Goal: Information Seeking & Learning: Learn about a topic

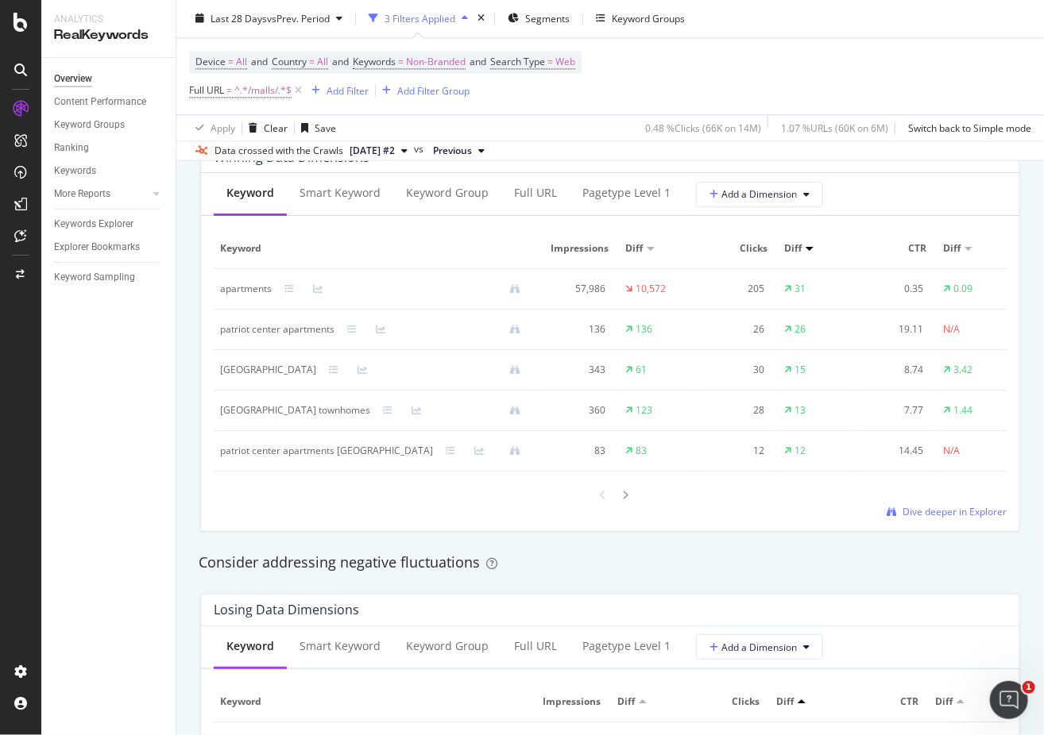
scroll to position [1271, 0]
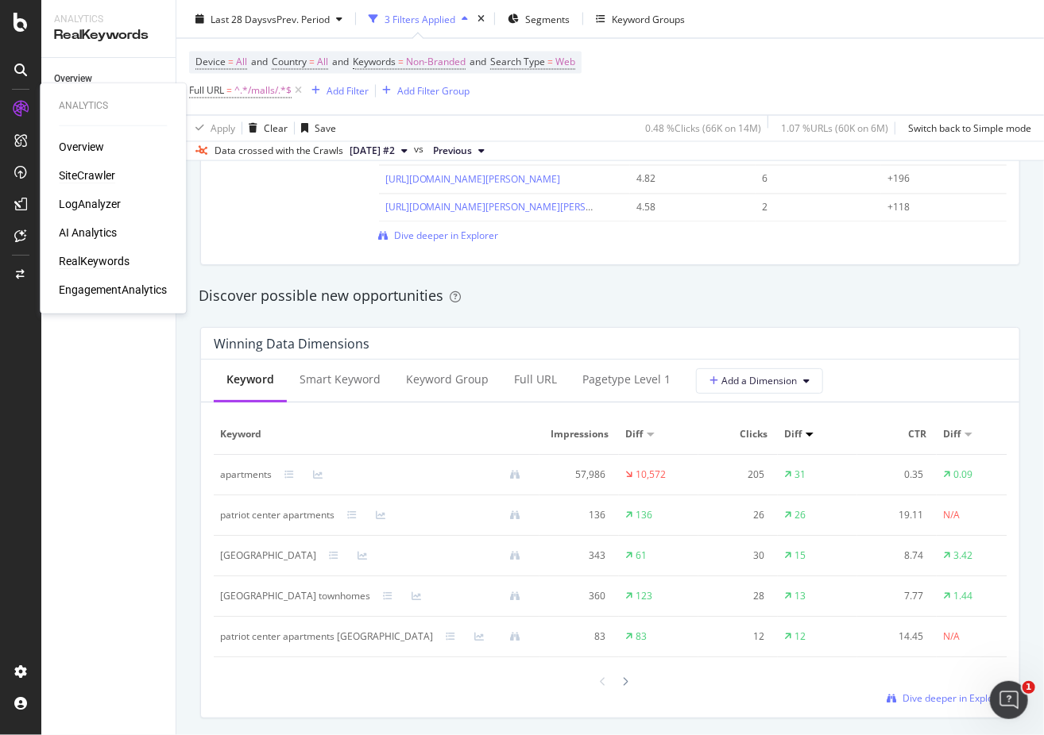
click at [79, 173] on div "SiteCrawler" at bounding box center [87, 176] width 56 height 16
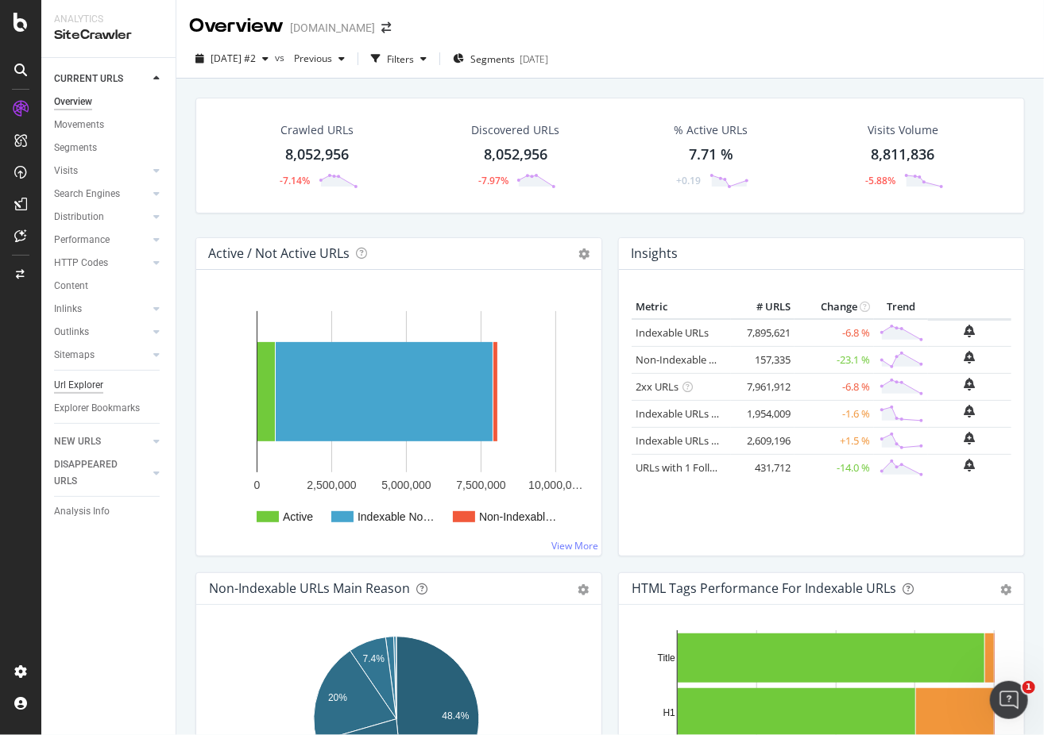
click at [90, 387] on div "Url Explorer" at bounding box center [78, 385] width 49 height 17
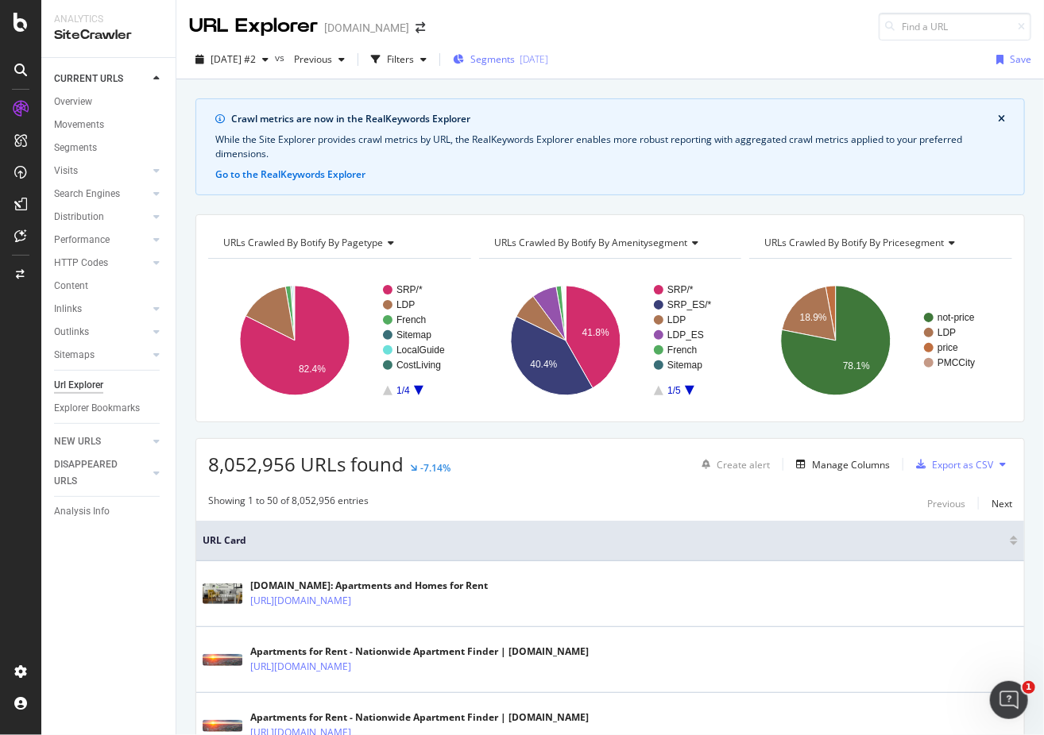
click at [546, 56] on div "Segments [DATE]" at bounding box center [500, 59] width 95 height 14
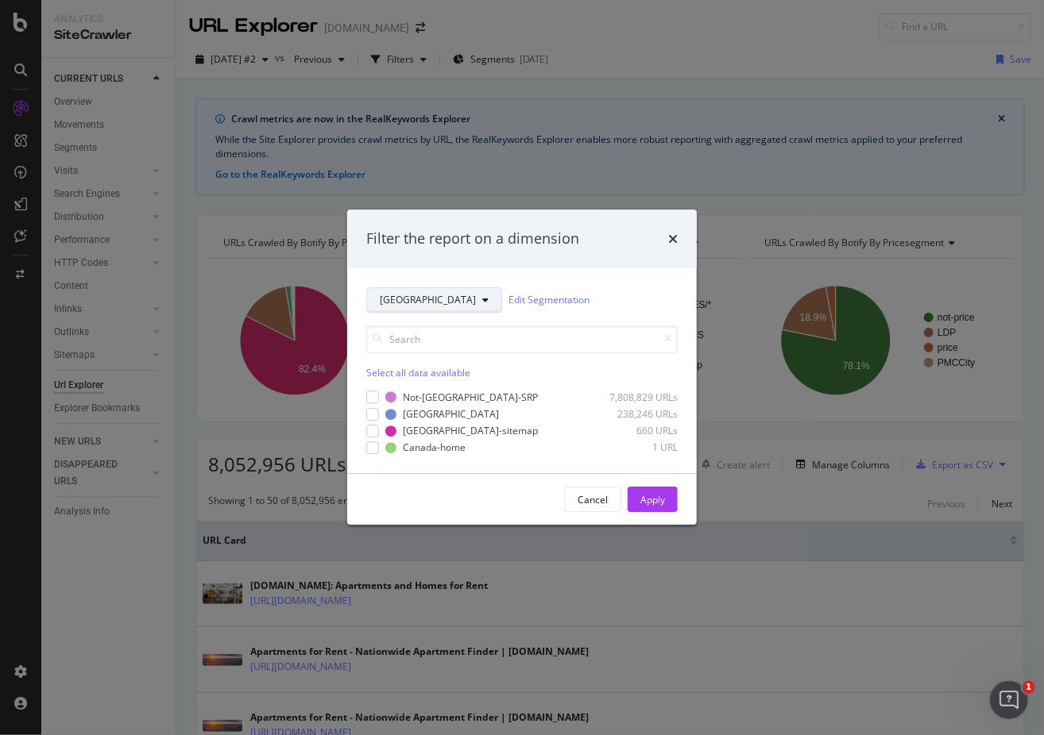
click at [428, 307] on button "[GEOGRAPHIC_DATA]" at bounding box center [434, 300] width 136 height 25
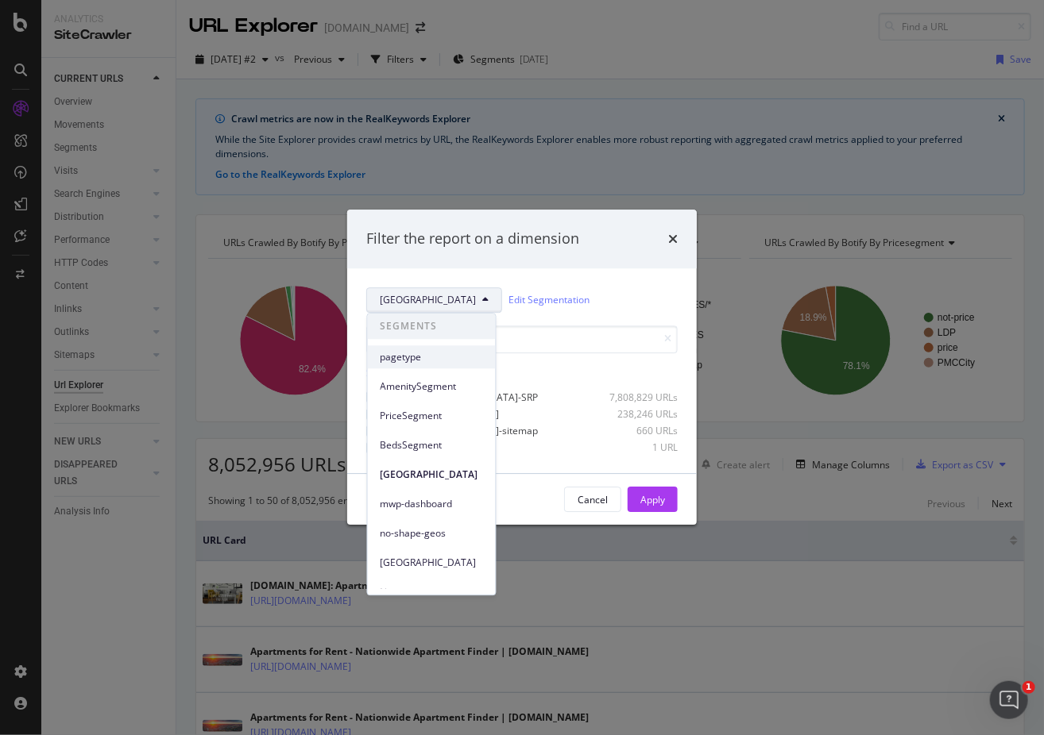
click at [403, 365] on div "pagetype" at bounding box center [432, 357] width 128 height 23
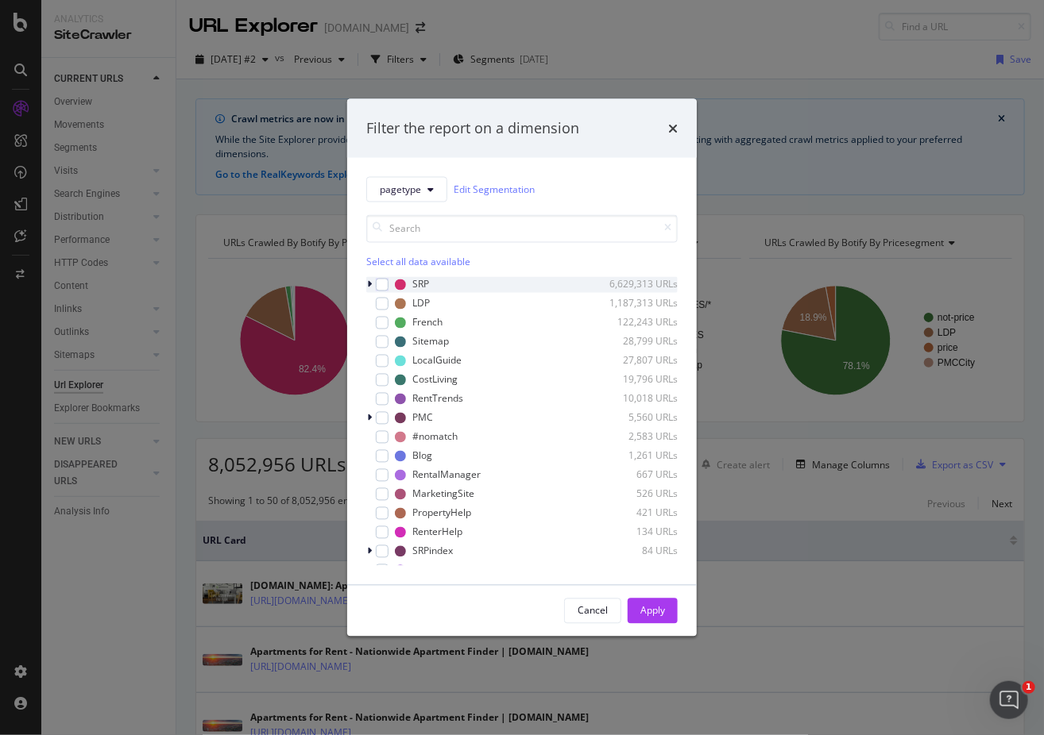
click at [369, 285] on icon "modal" at bounding box center [369, 285] width 5 height 10
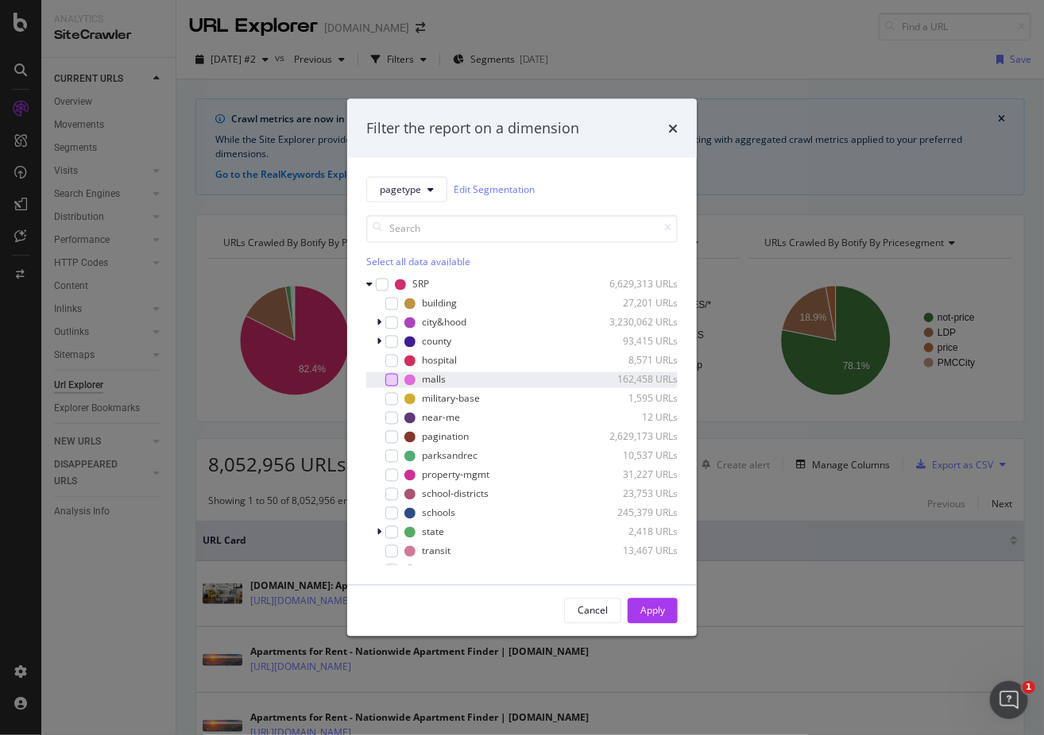
click at [395, 380] on div "modal" at bounding box center [391, 379] width 13 height 13
click at [657, 611] on div "Apply" at bounding box center [652, 611] width 25 height 14
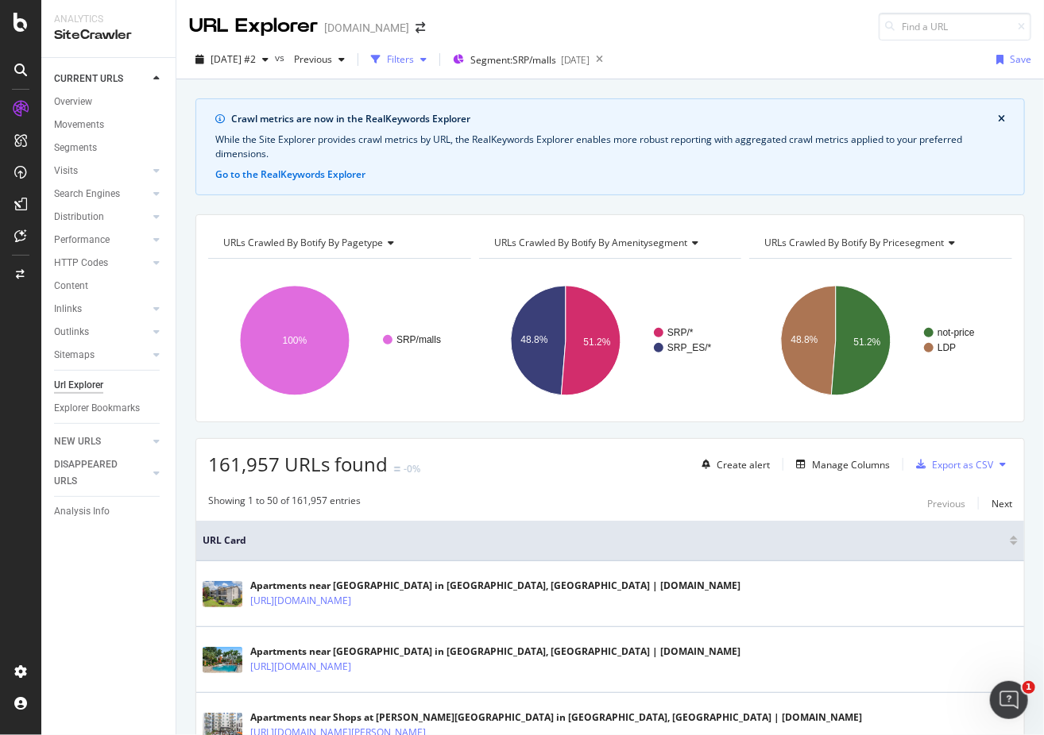
click at [414, 63] on div "Filters" at bounding box center [400, 59] width 27 height 14
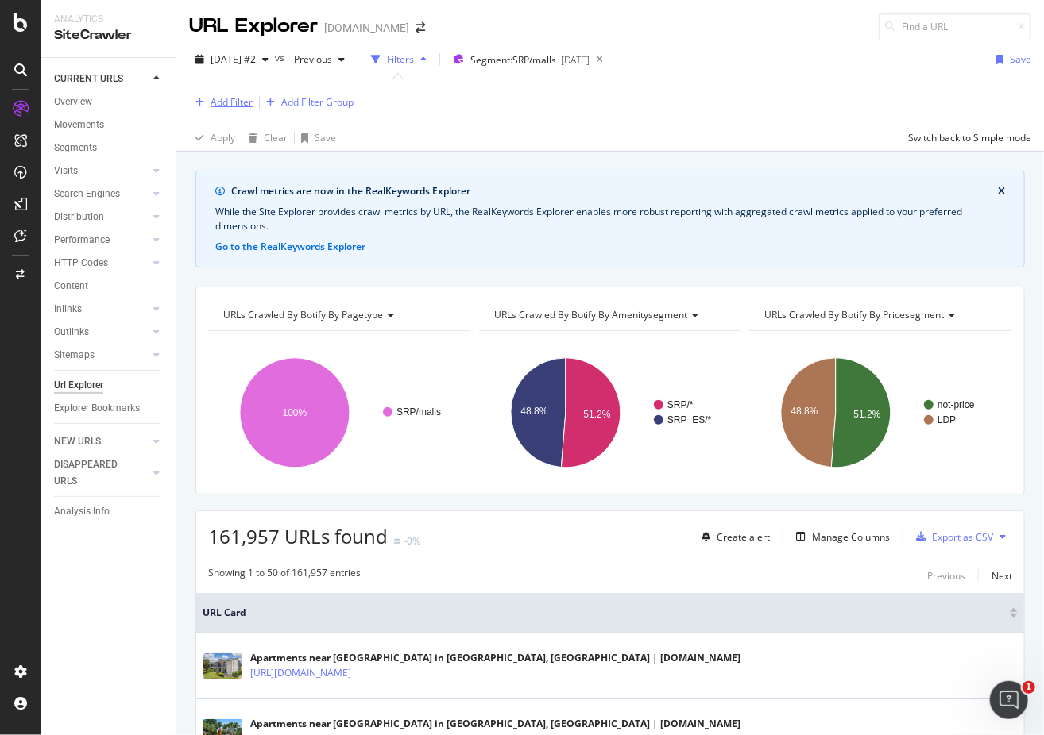
click at [230, 104] on div "Add Filter" at bounding box center [231, 102] width 42 height 14
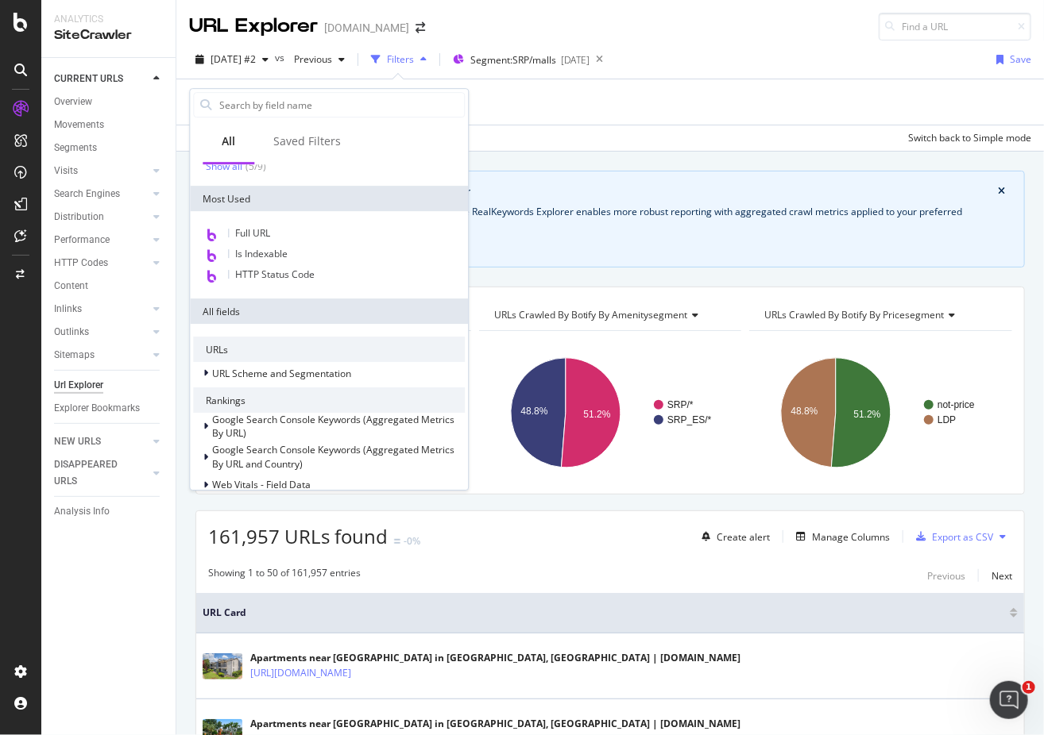
scroll to position [159, 0]
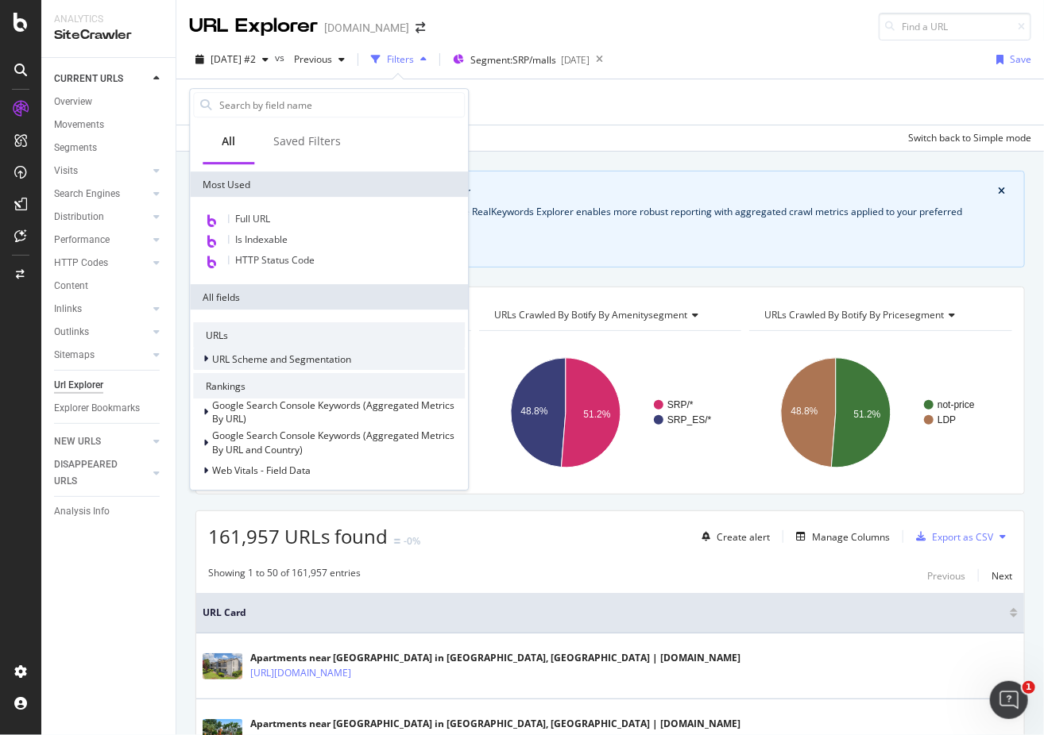
click at [210, 361] on div at bounding box center [208, 359] width 10 height 16
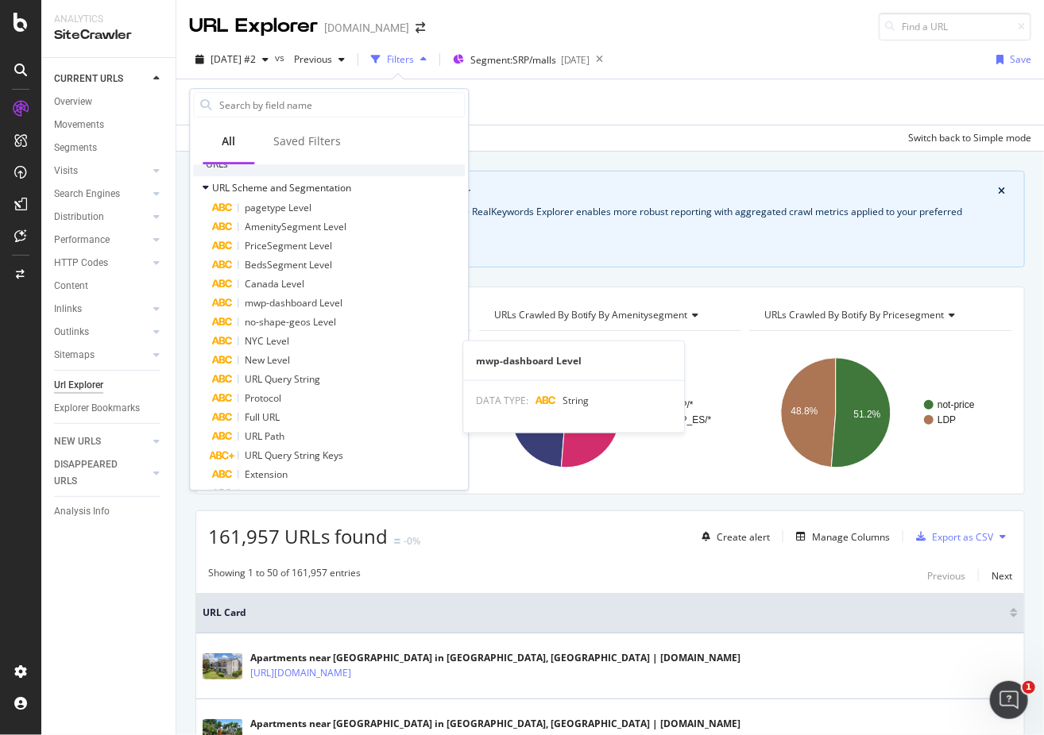
scroll to position [243, 0]
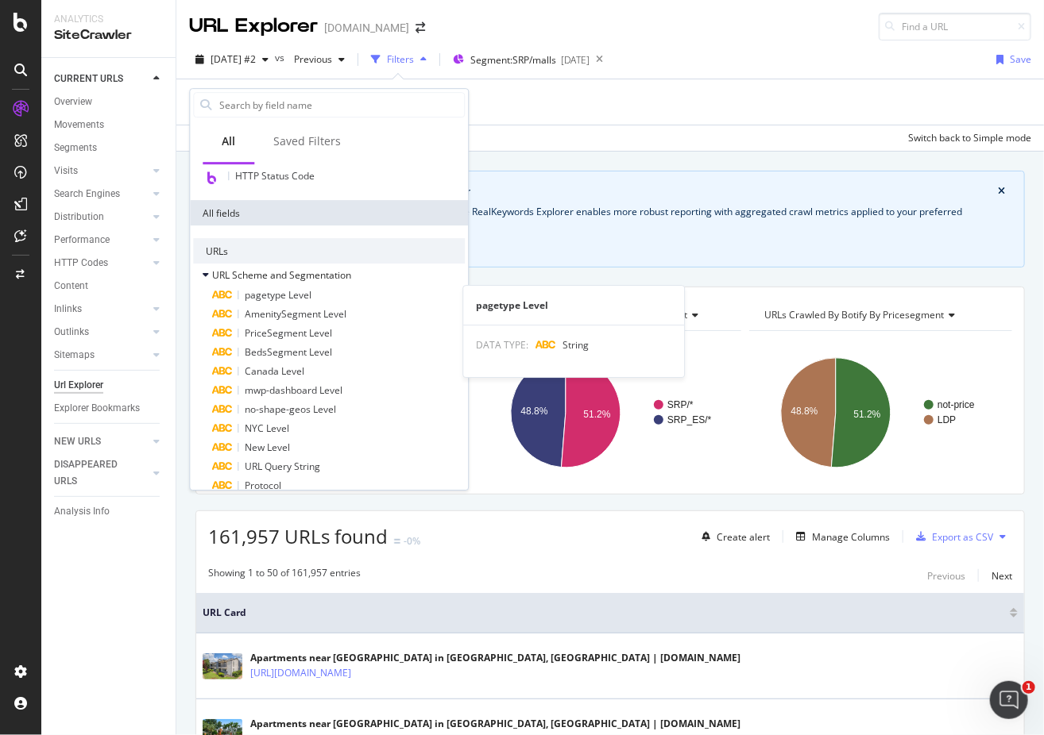
click at [270, 295] on span "pagetype Level" at bounding box center [278, 295] width 67 height 14
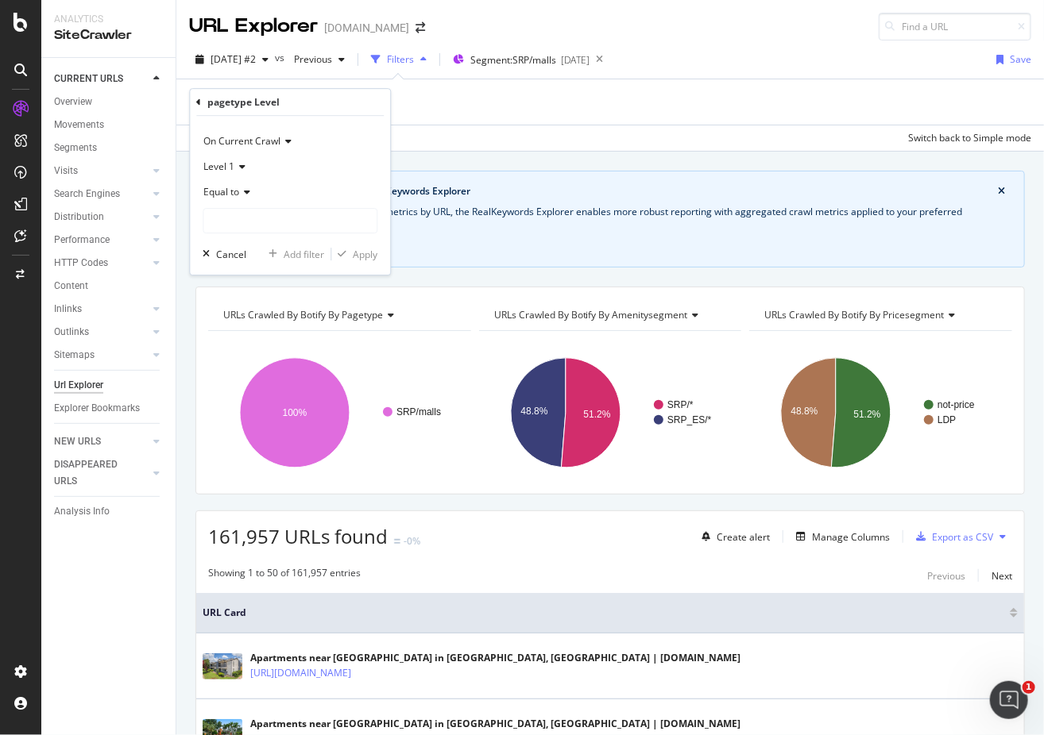
click at [248, 194] on icon at bounding box center [244, 192] width 11 height 10
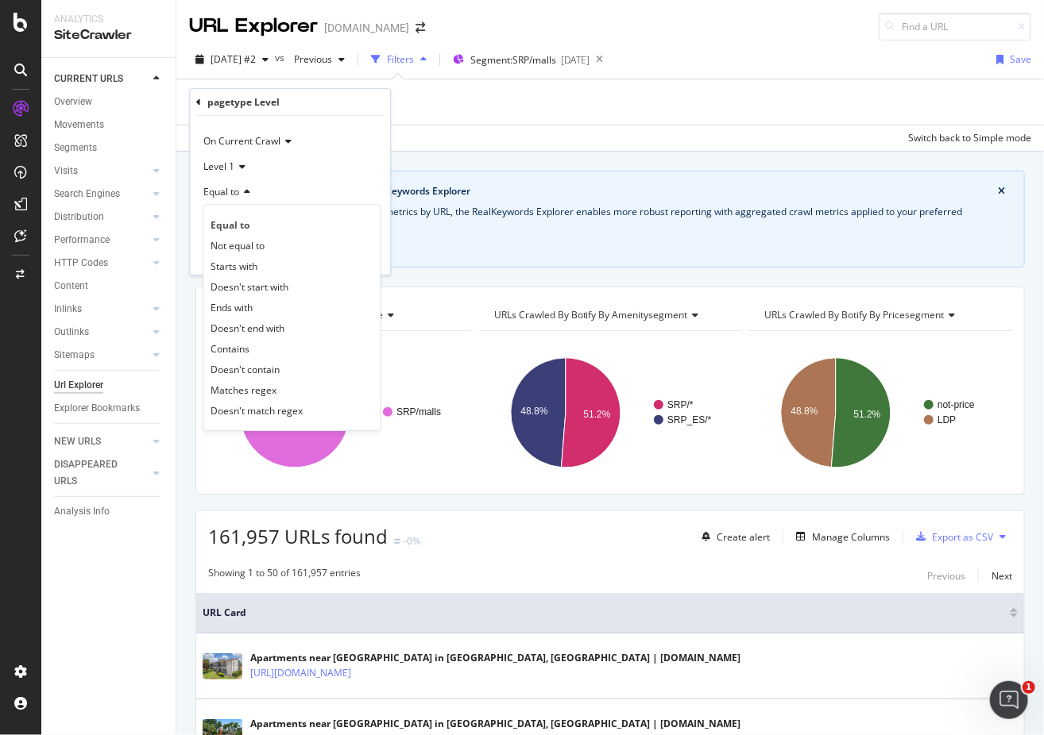
click at [294, 191] on div "Equal to" at bounding box center [290, 192] width 175 height 25
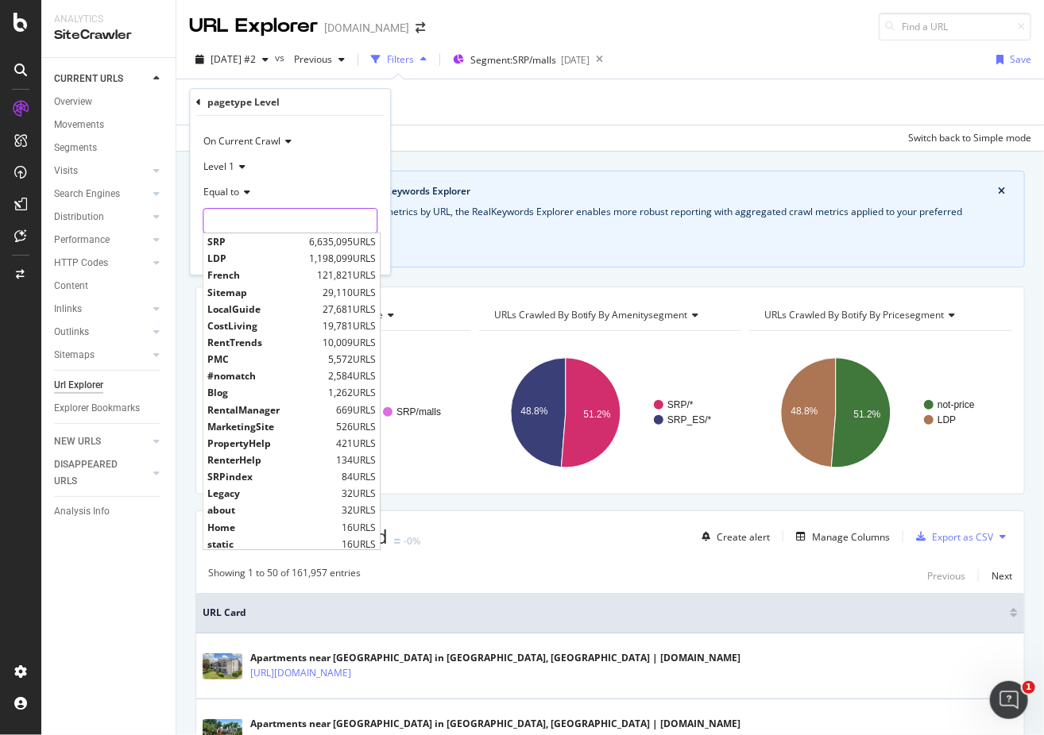
click at [270, 226] on input "text" at bounding box center [289, 220] width 173 height 25
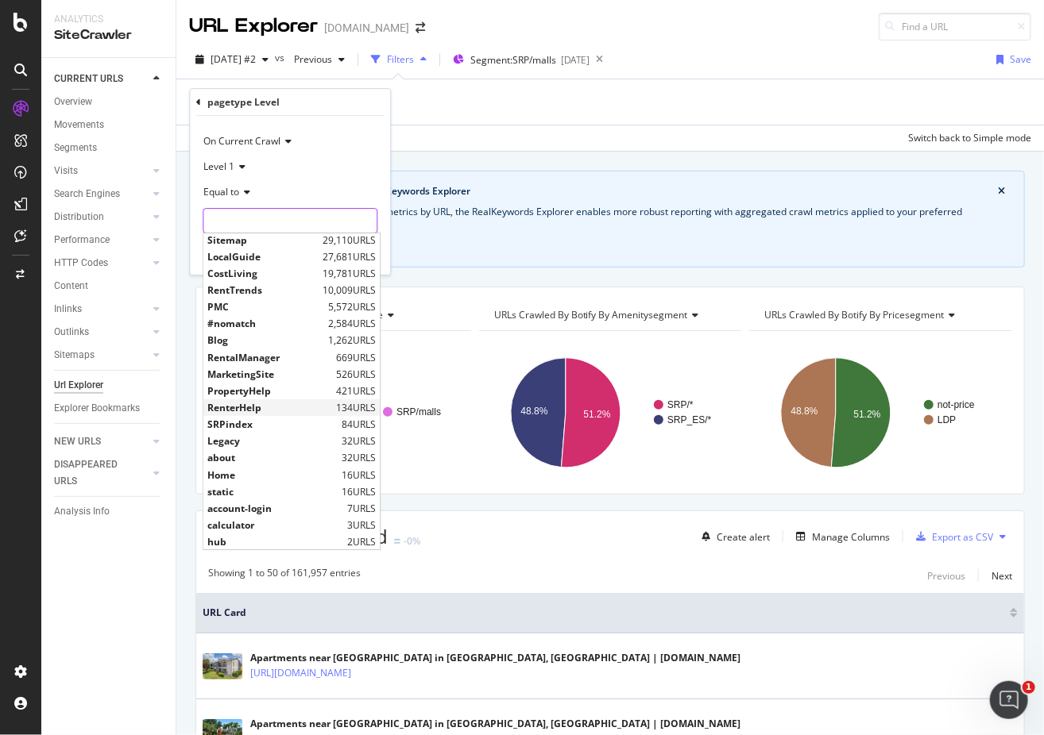
scroll to position [0, 0]
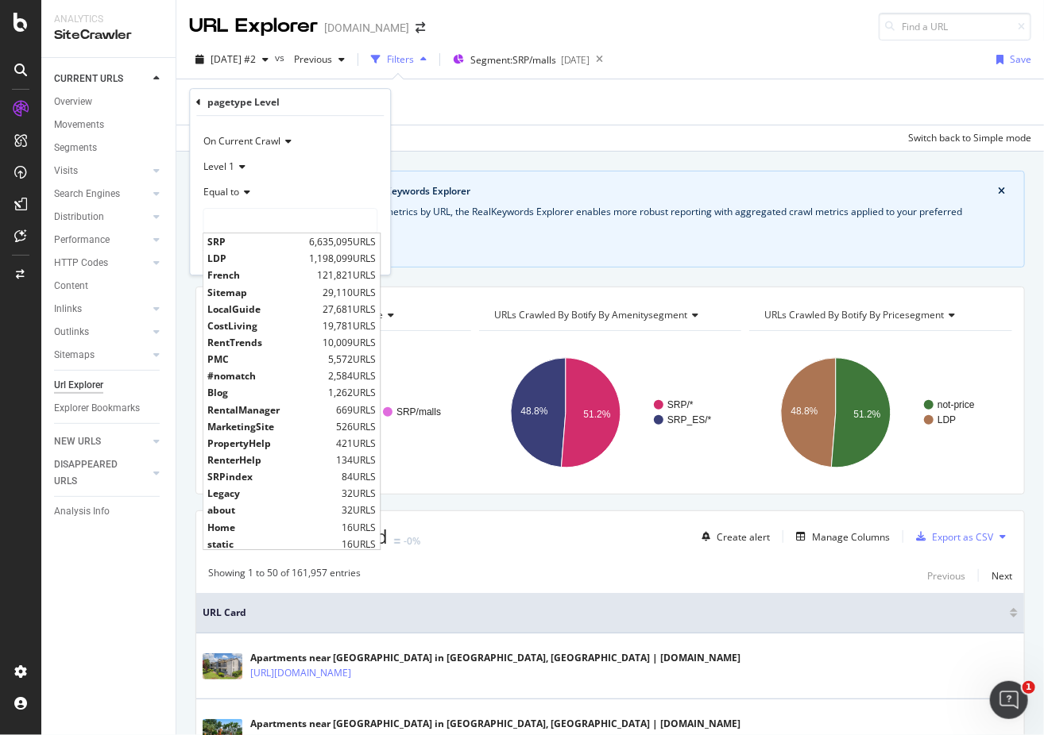
click at [241, 166] on icon at bounding box center [239, 167] width 11 height 10
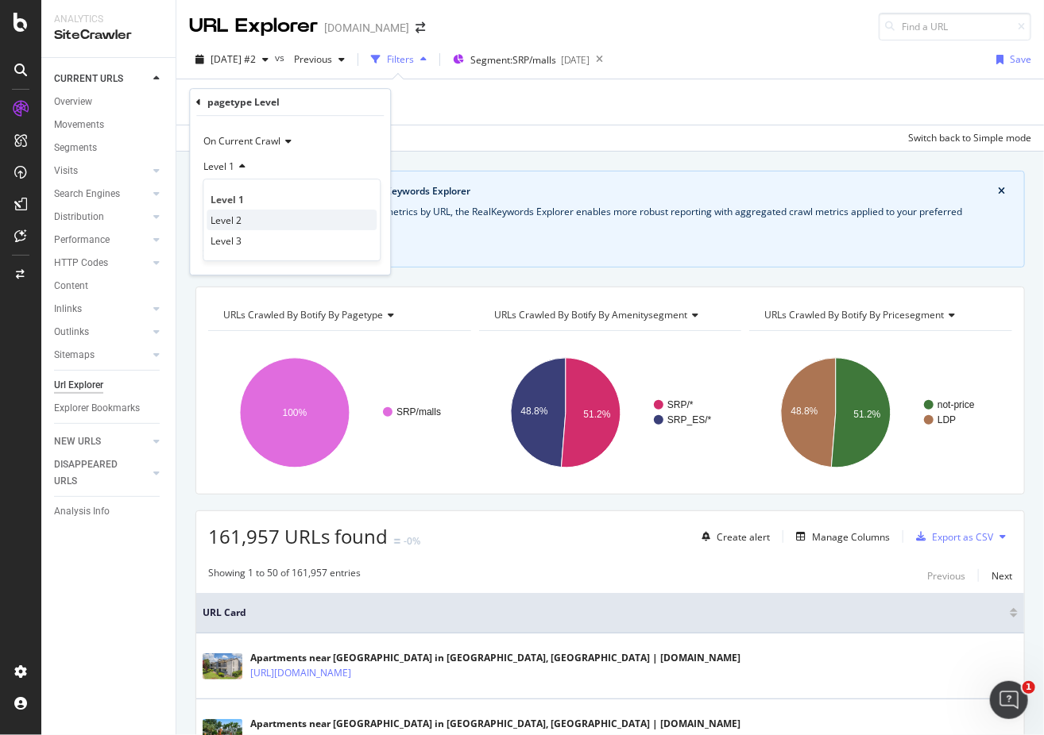
click at [225, 221] on span "Level 2" at bounding box center [225, 221] width 31 height 14
click at [260, 221] on input "text" at bounding box center [289, 220] width 173 height 25
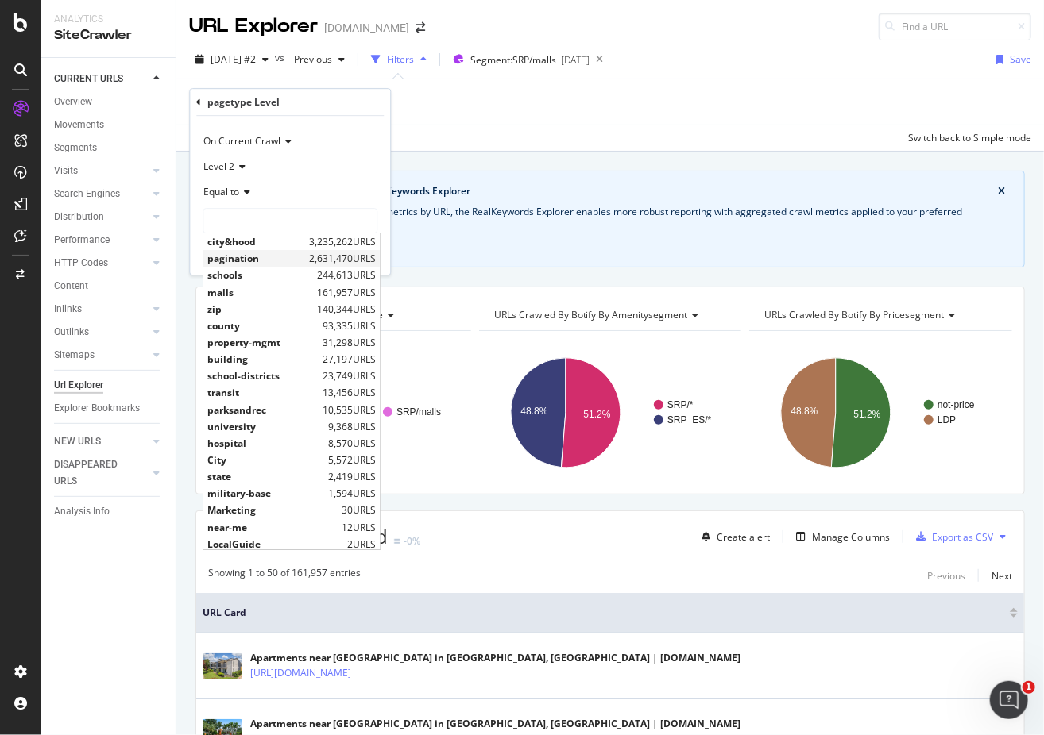
click at [260, 261] on span "pagination" at bounding box center [256, 259] width 98 height 14
type input "pagination"
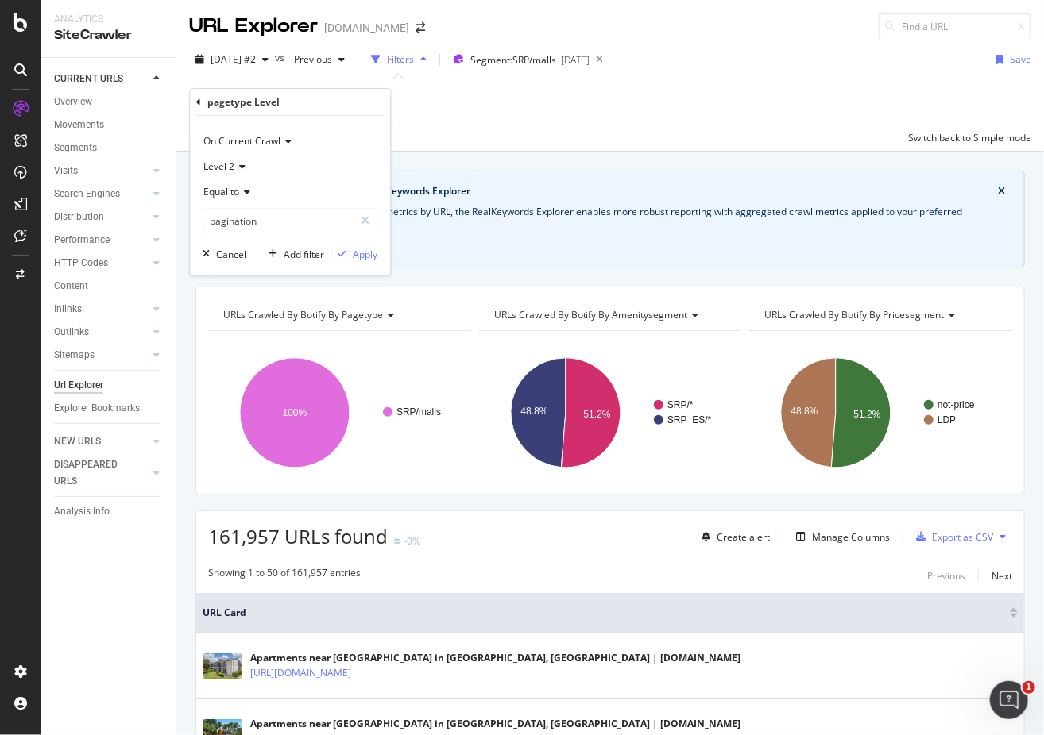
click at [241, 199] on div "Equal to" at bounding box center [290, 192] width 175 height 25
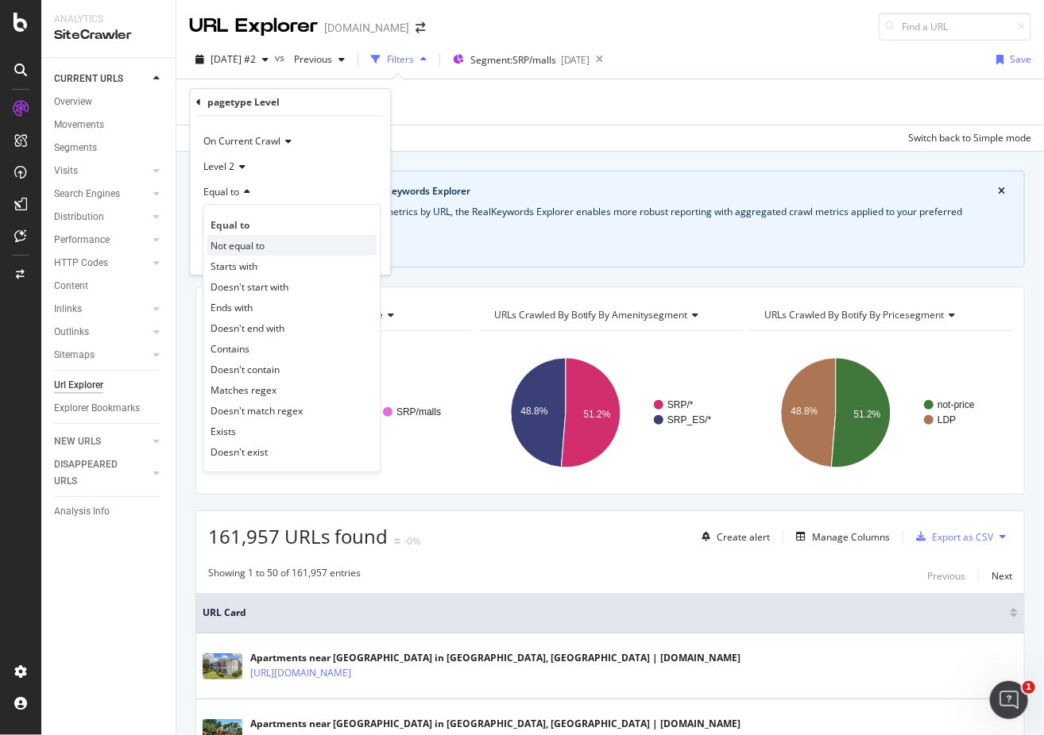
click at [245, 248] on span "Not equal to" at bounding box center [237, 246] width 54 height 14
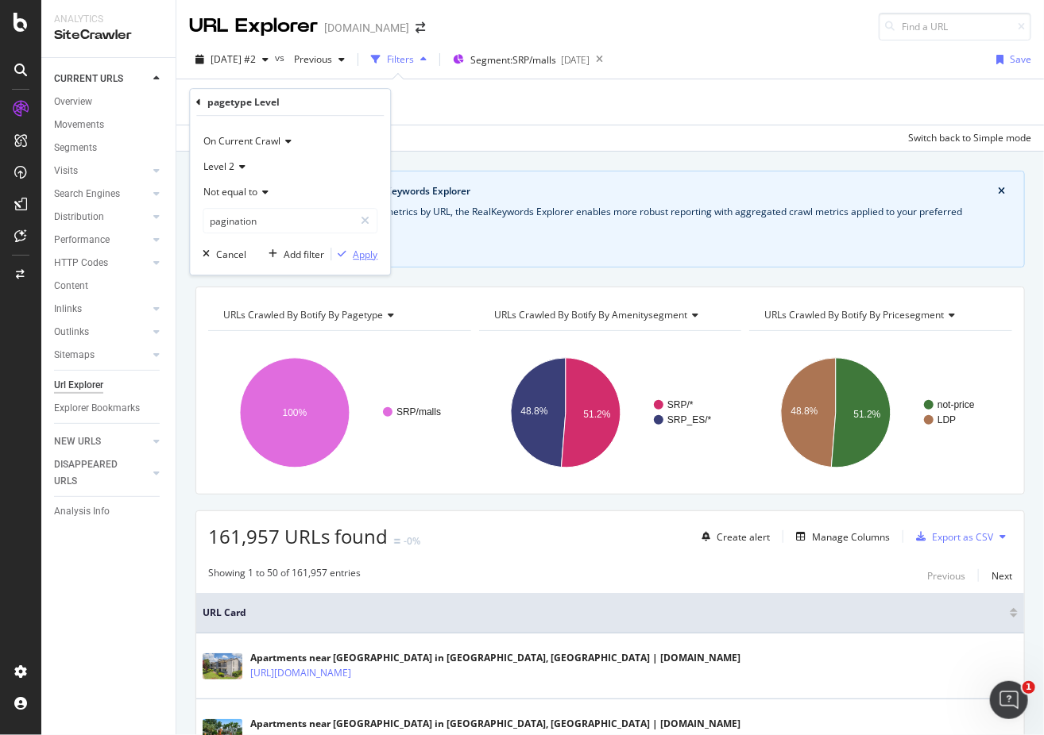
click at [364, 257] on div "Apply" at bounding box center [365, 255] width 25 height 14
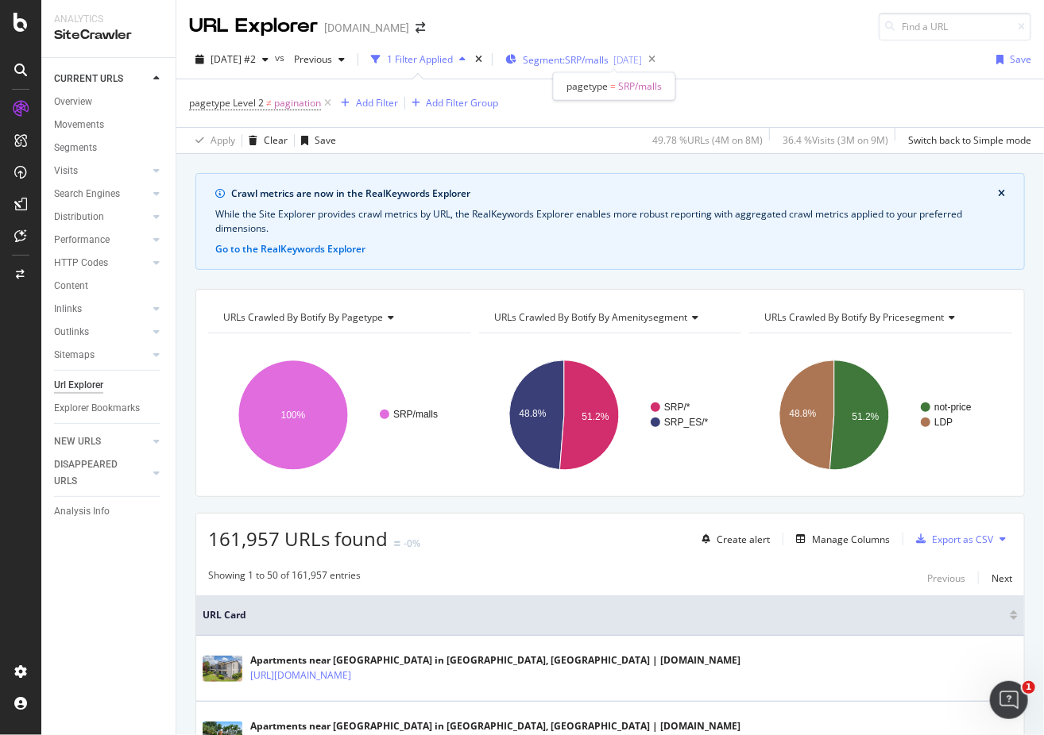
click at [600, 62] on span "Segment: SRP/malls" at bounding box center [566, 60] width 86 height 14
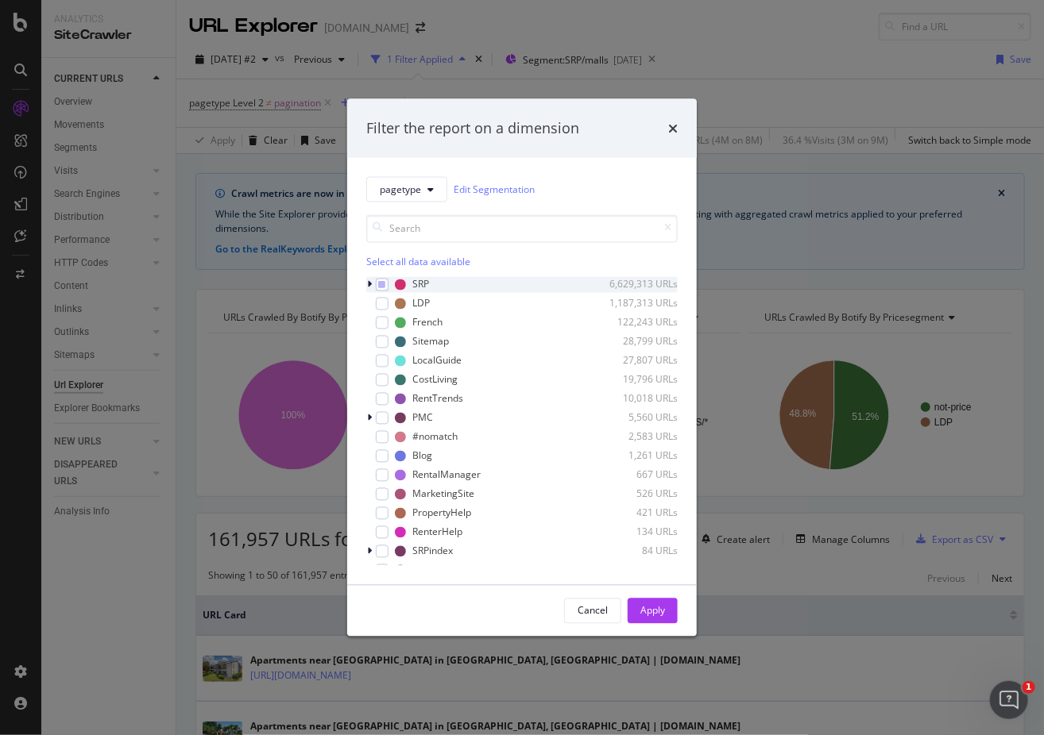
click at [368, 285] on icon "modal" at bounding box center [369, 285] width 5 height 10
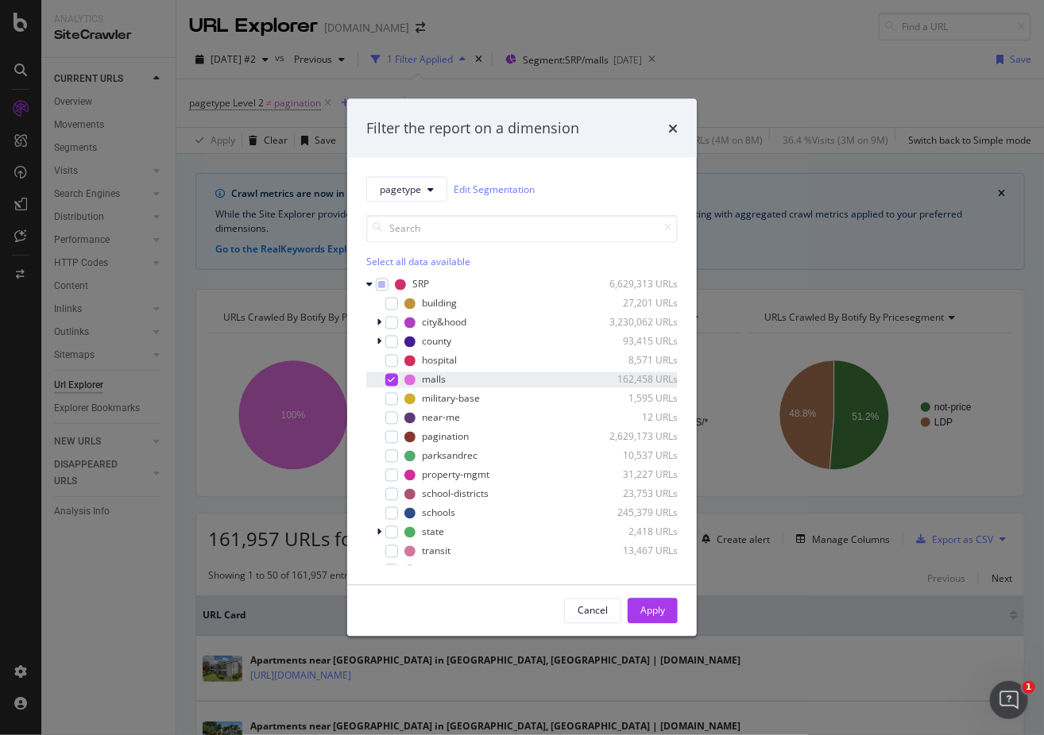
click at [390, 376] on icon "modal" at bounding box center [391, 380] width 7 height 8
click at [388, 361] on div "modal" at bounding box center [391, 360] width 13 height 13
click at [653, 612] on div "Apply" at bounding box center [652, 611] width 25 height 14
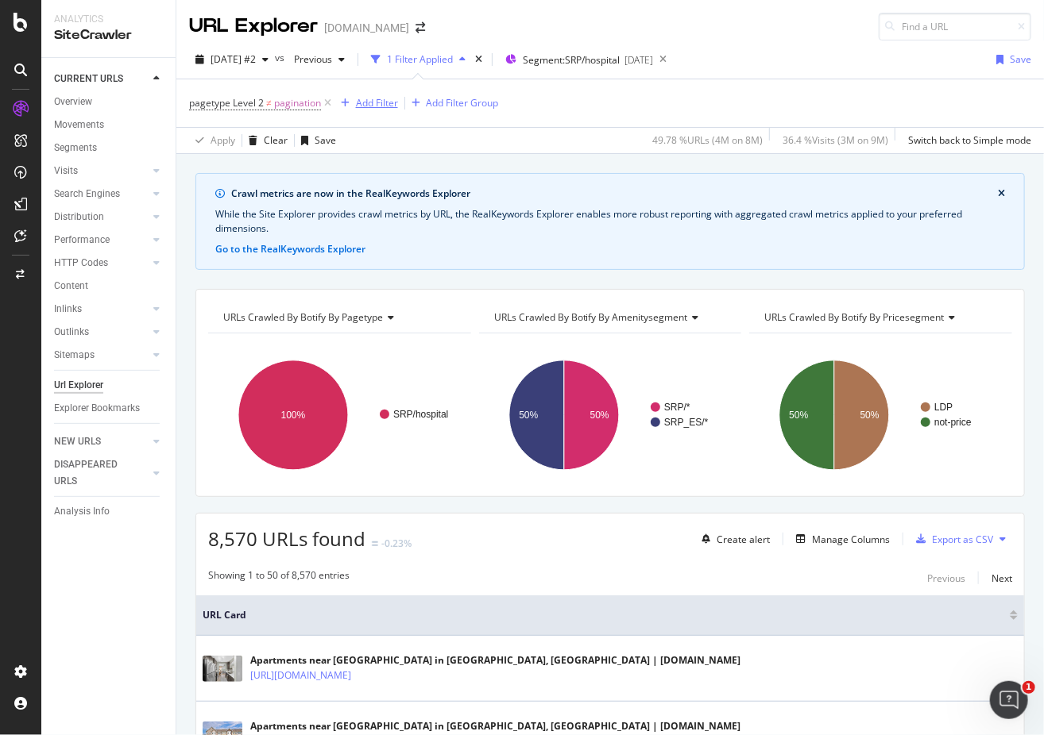
click at [391, 104] on div "Add Filter" at bounding box center [377, 103] width 42 height 14
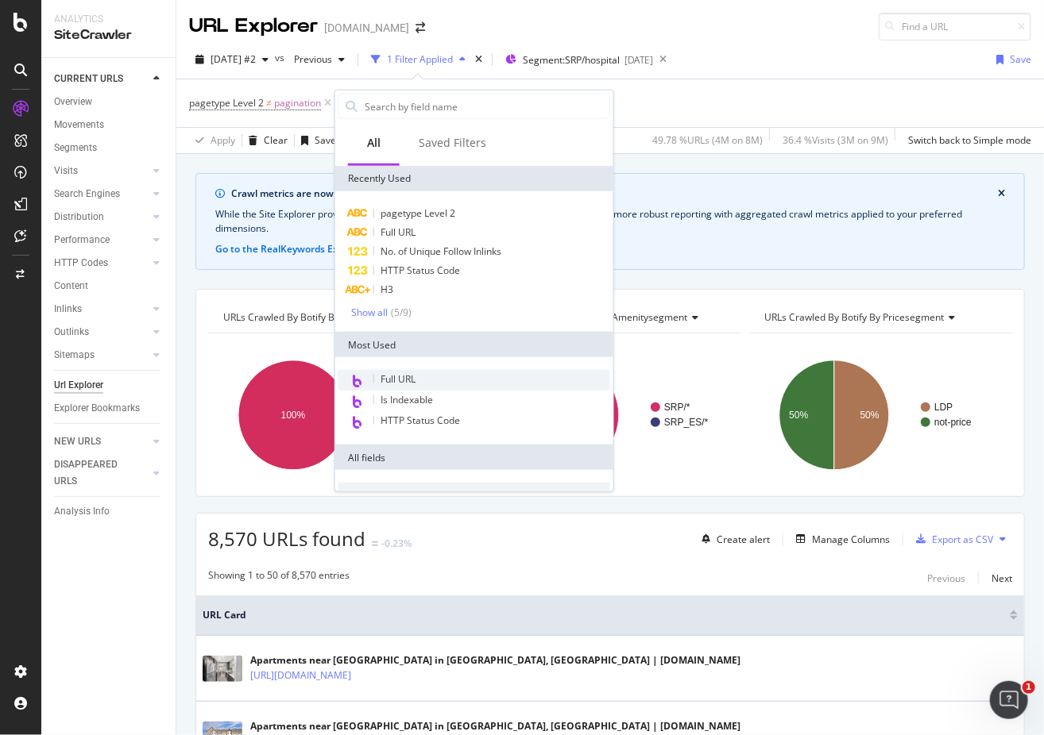
click at [397, 379] on span "Full URL" at bounding box center [397, 380] width 35 height 14
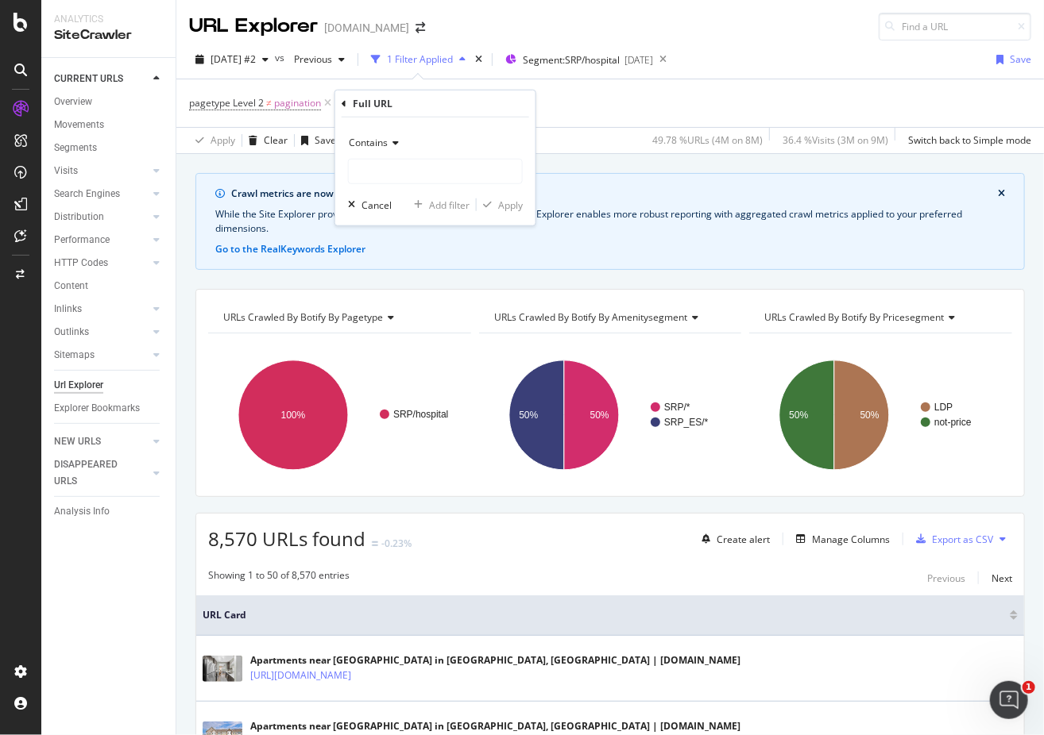
click at [388, 146] on icon at bounding box center [393, 143] width 11 height 10
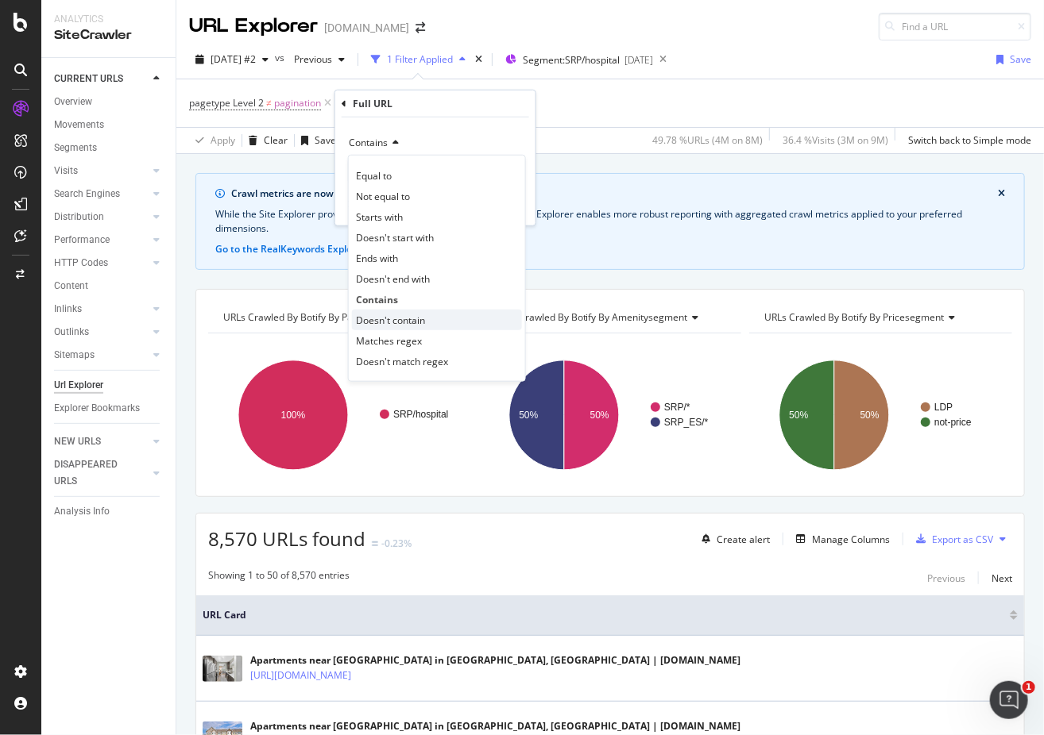
click at [383, 320] on span "Doesn't contain" at bounding box center [390, 320] width 69 height 14
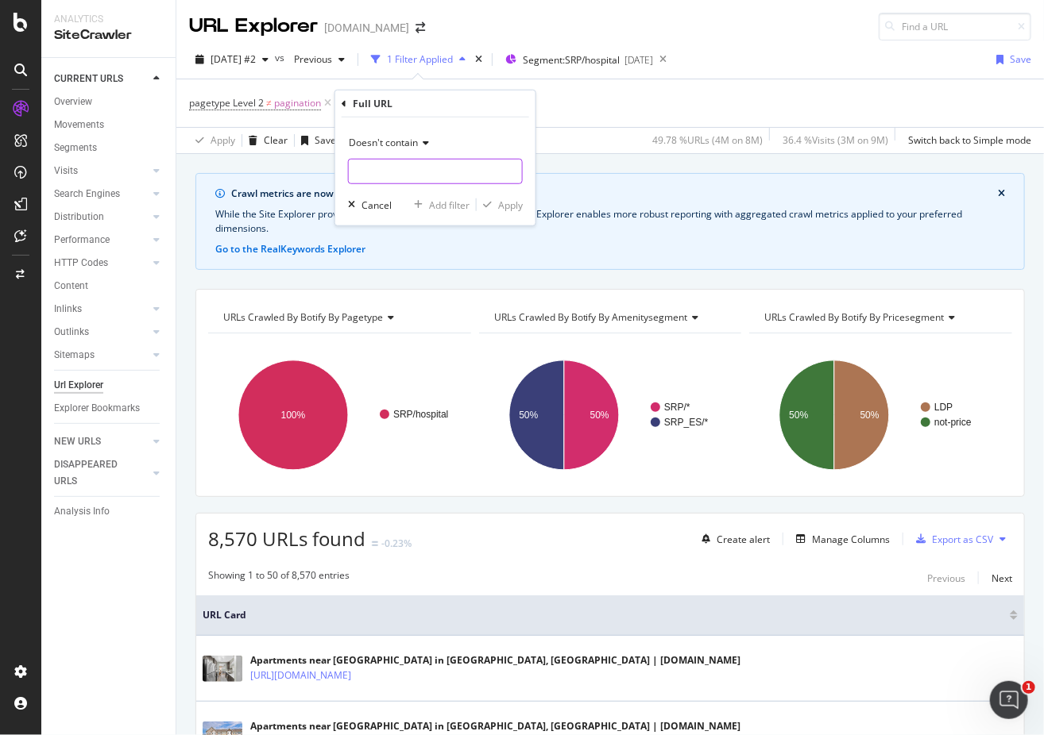
click at [381, 170] on input "text" at bounding box center [435, 171] width 173 height 25
type input "/es/"
click at [500, 207] on div "Apply" at bounding box center [510, 205] width 25 height 14
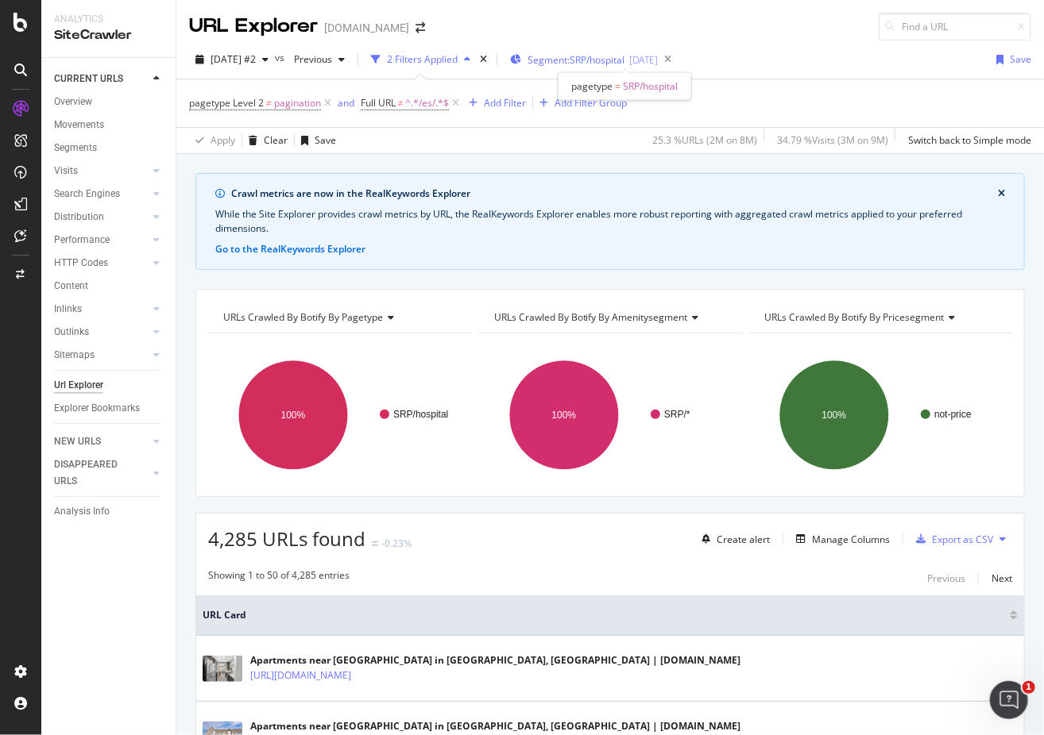
click at [599, 56] on span "Segment: SRP/hospital" at bounding box center [575, 60] width 97 height 14
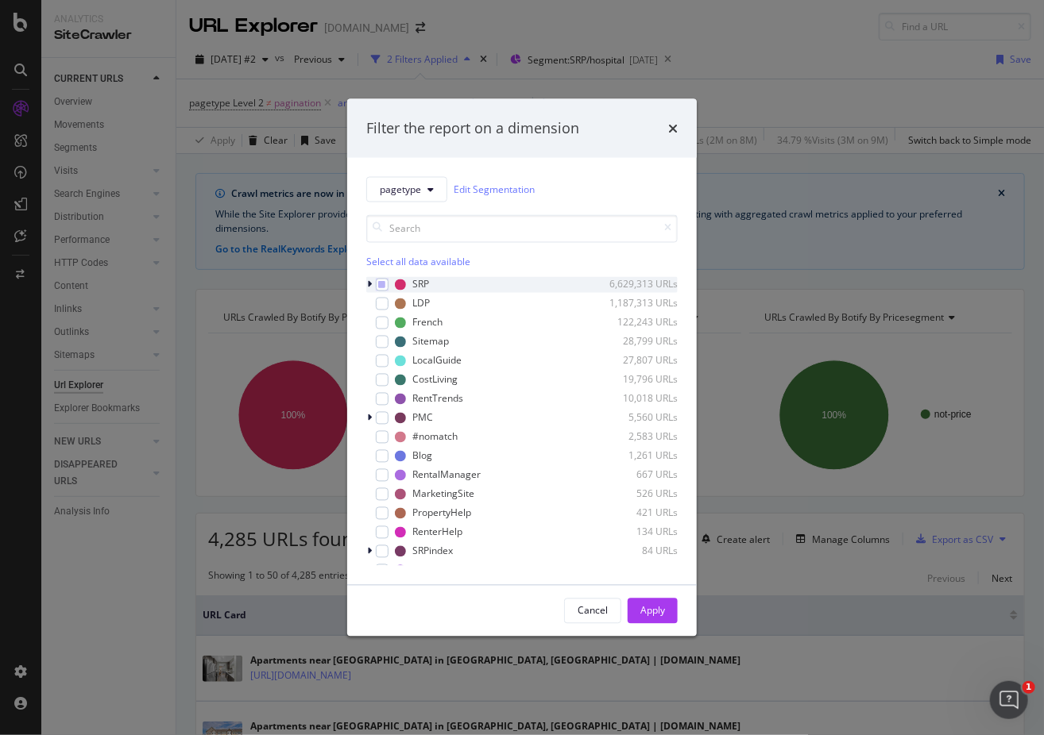
click at [367, 285] on icon "modal" at bounding box center [369, 285] width 5 height 10
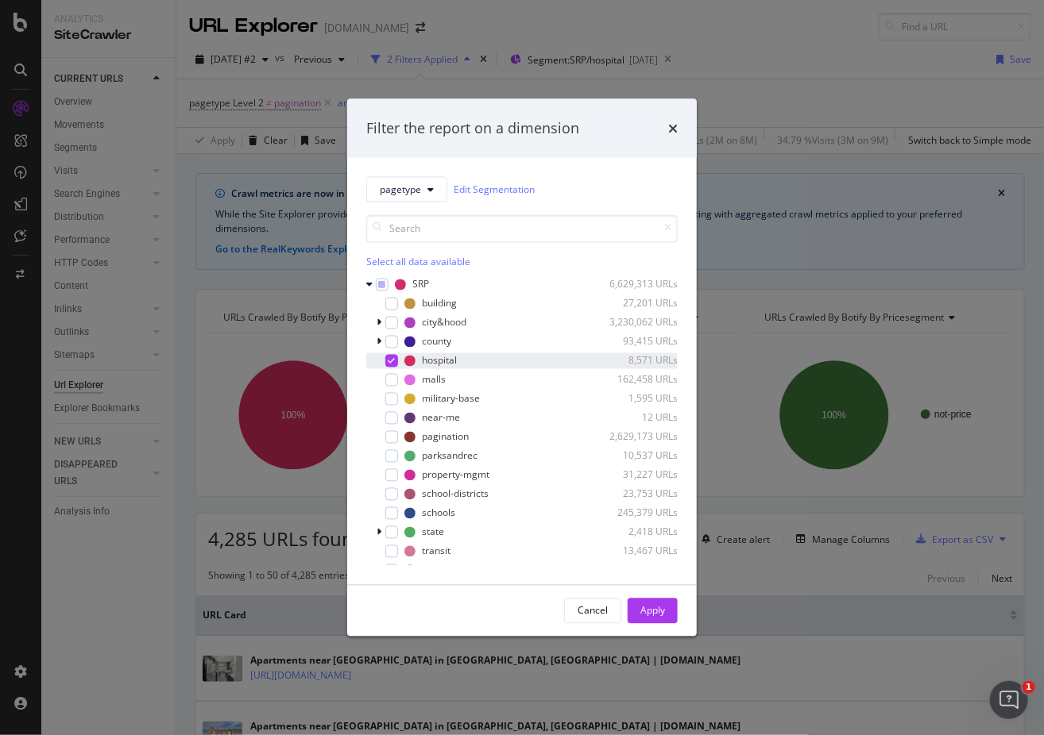
click at [392, 358] on icon "modal" at bounding box center [391, 361] width 7 height 8
click at [392, 377] on div "modal" at bounding box center [391, 379] width 13 height 13
click at [661, 611] on div "Apply" at bounding box center [652, 611] width 25 height 14
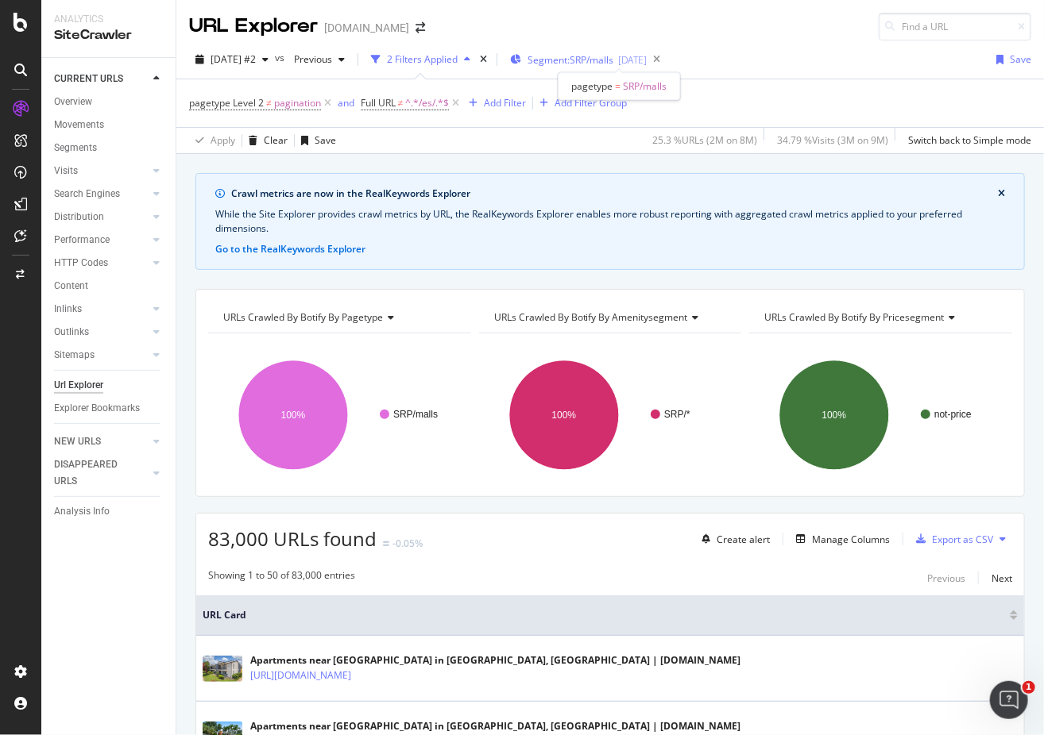
click at [581, 60] on span "Segment: SRP/malls" at bounding box center [570, 60] width 86 height 14
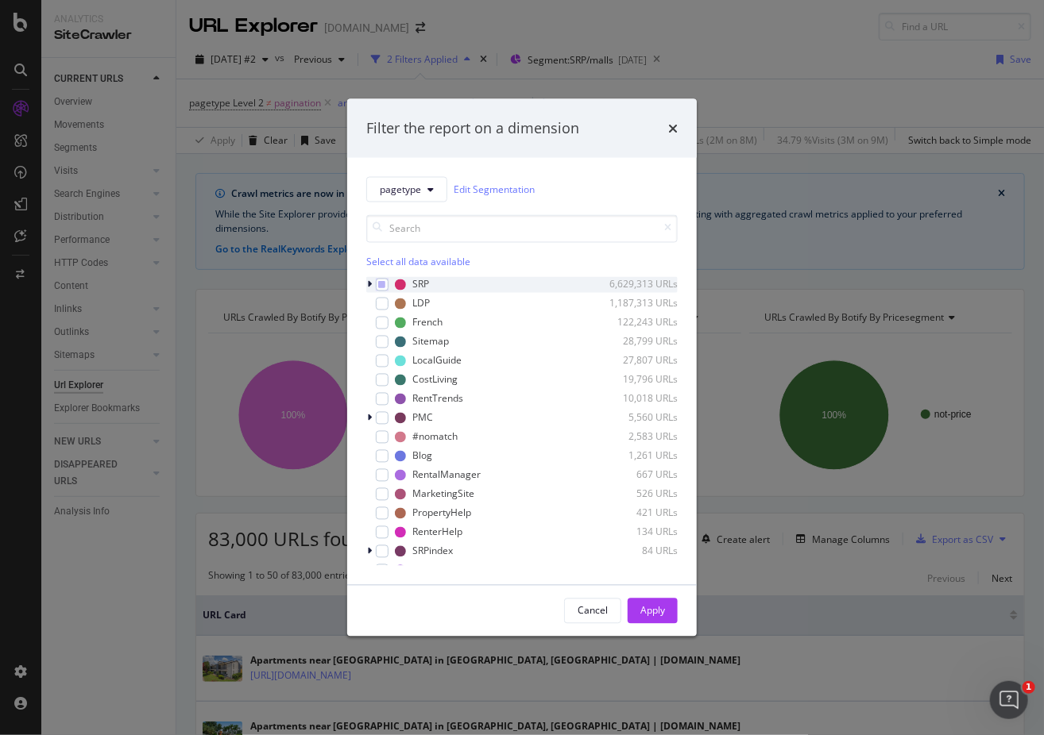
click at [370, 281] on icon "modal" at bounding box center [369, 285] width 5 height 10
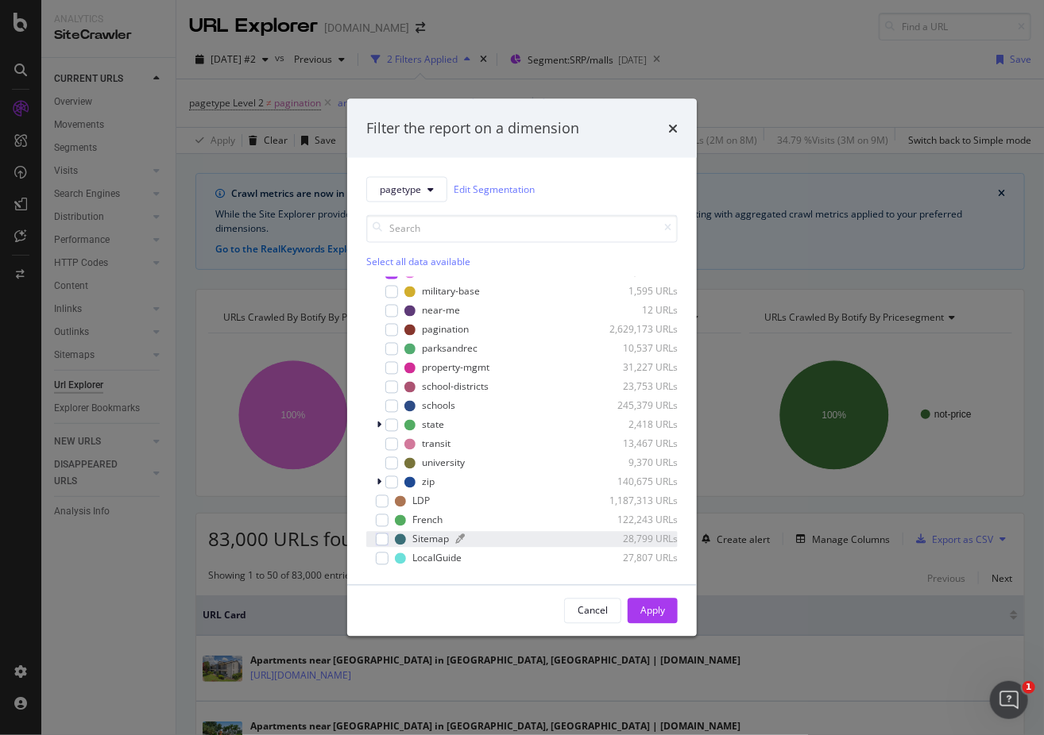
scroll to position [159, 0]
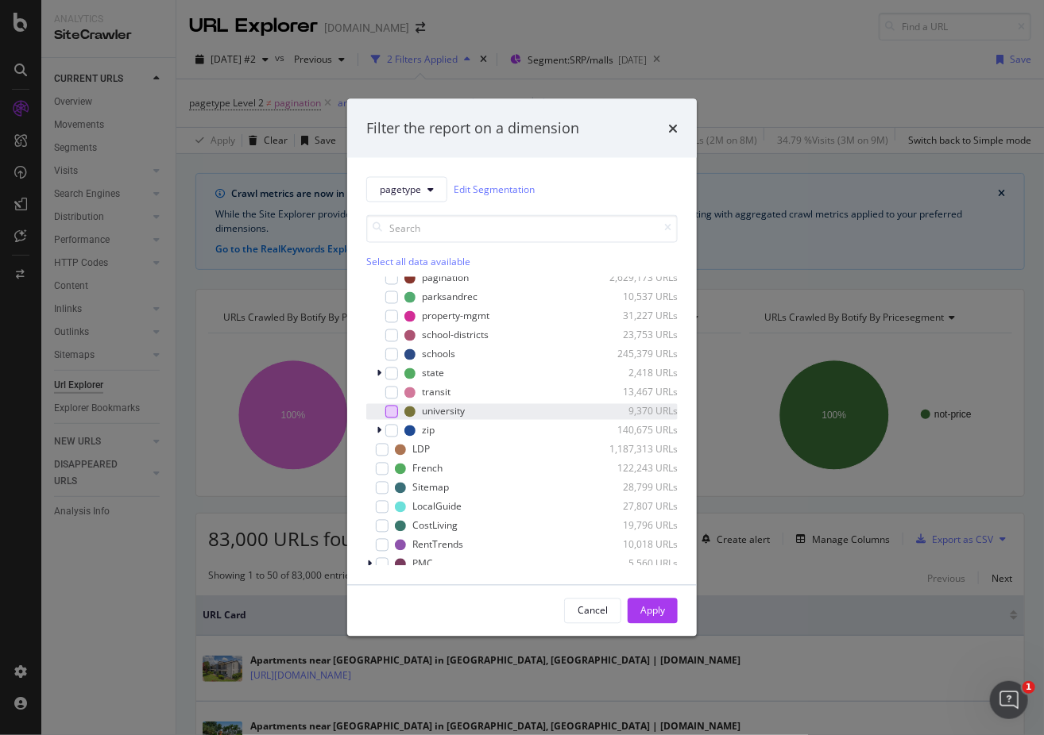
click at [394, 409] on div "modal" at bounding box center [391, 411] width 13 height 13
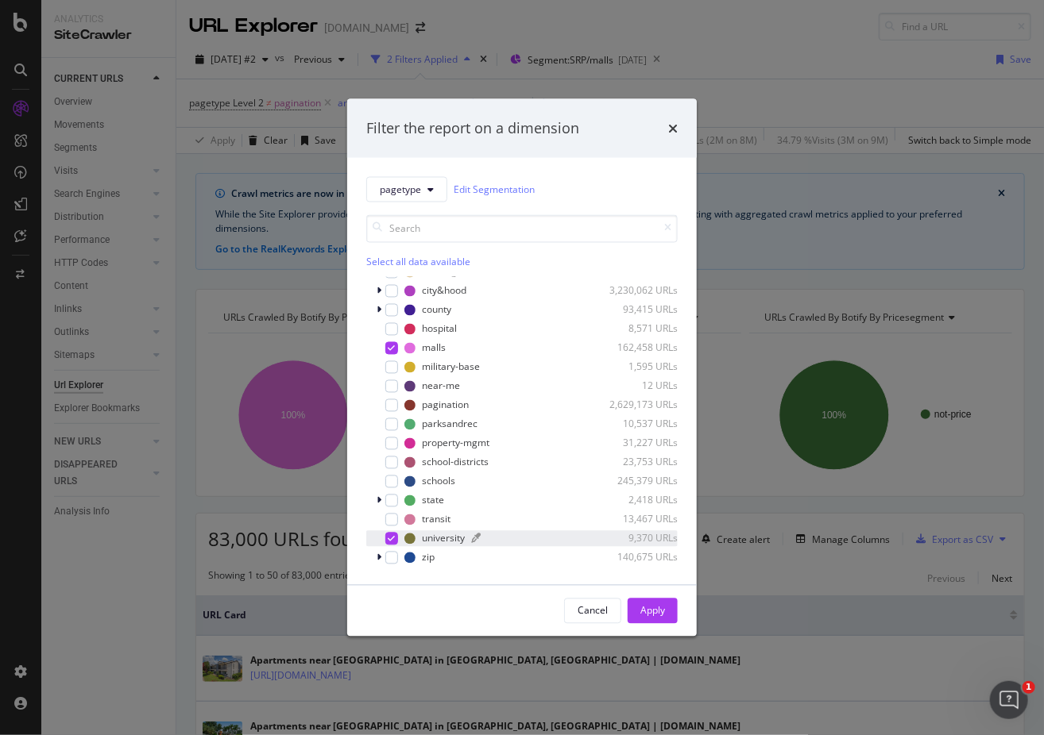
scroll to position [0, 0]
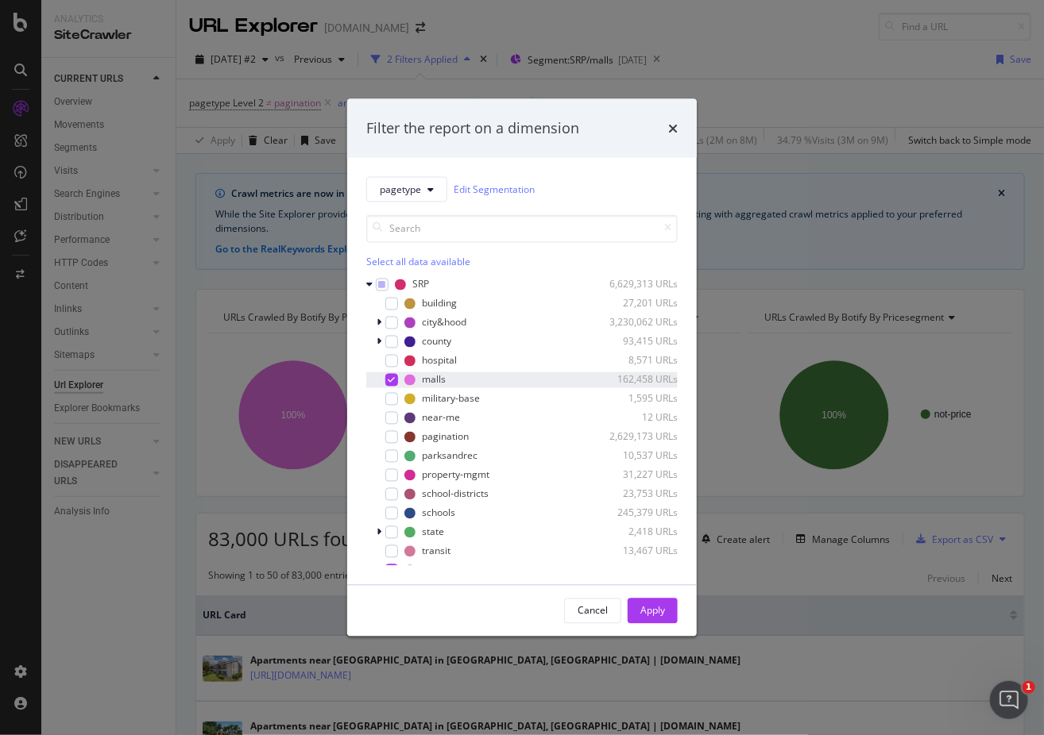
click at [396, 377] on div "modal" at bounding box center [391, 379] width 13 height 13
click at [652, 610] on div "Apply" at bounding box center [652, 611] width 25 height 14
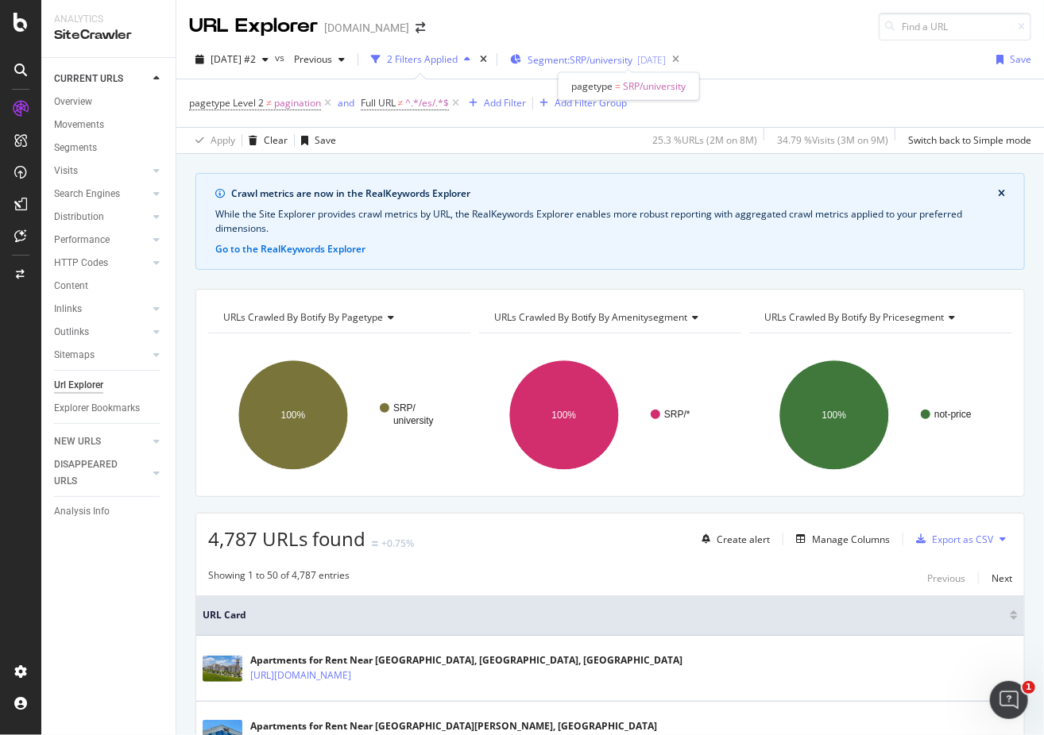
click at [627, 53] on span "Segment: SRP/university" at bounding box center [579, 60] width 105 height 14
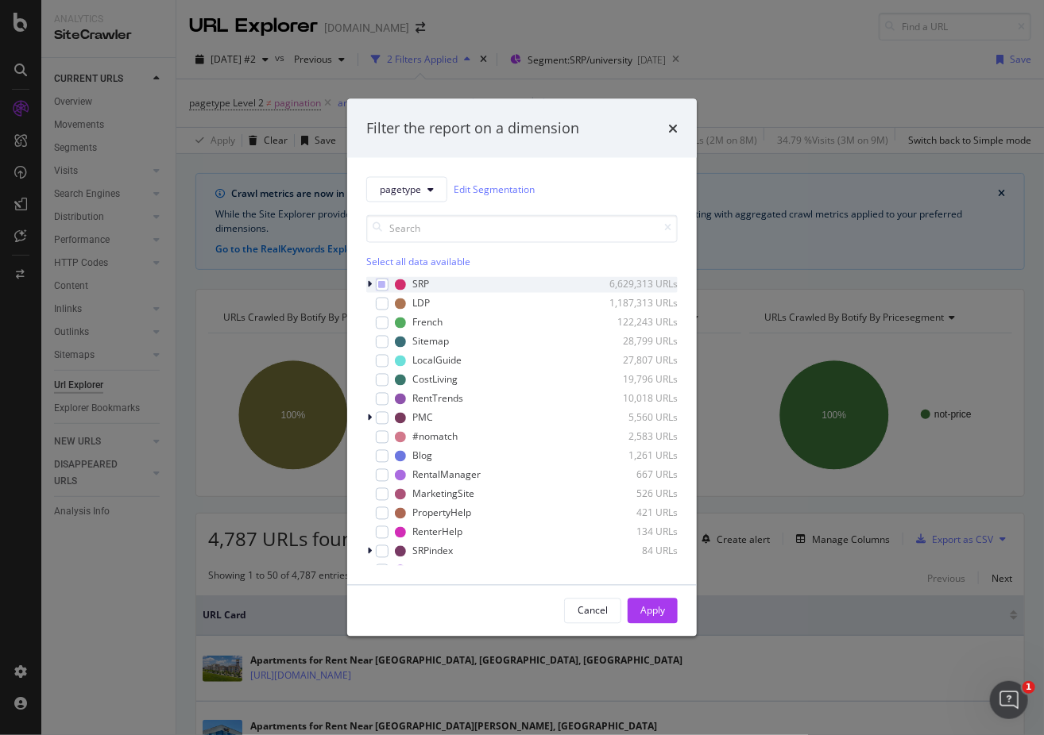
click at [367, 284] on icon "modal" at bounding box center [369, 285] width 5 height 10
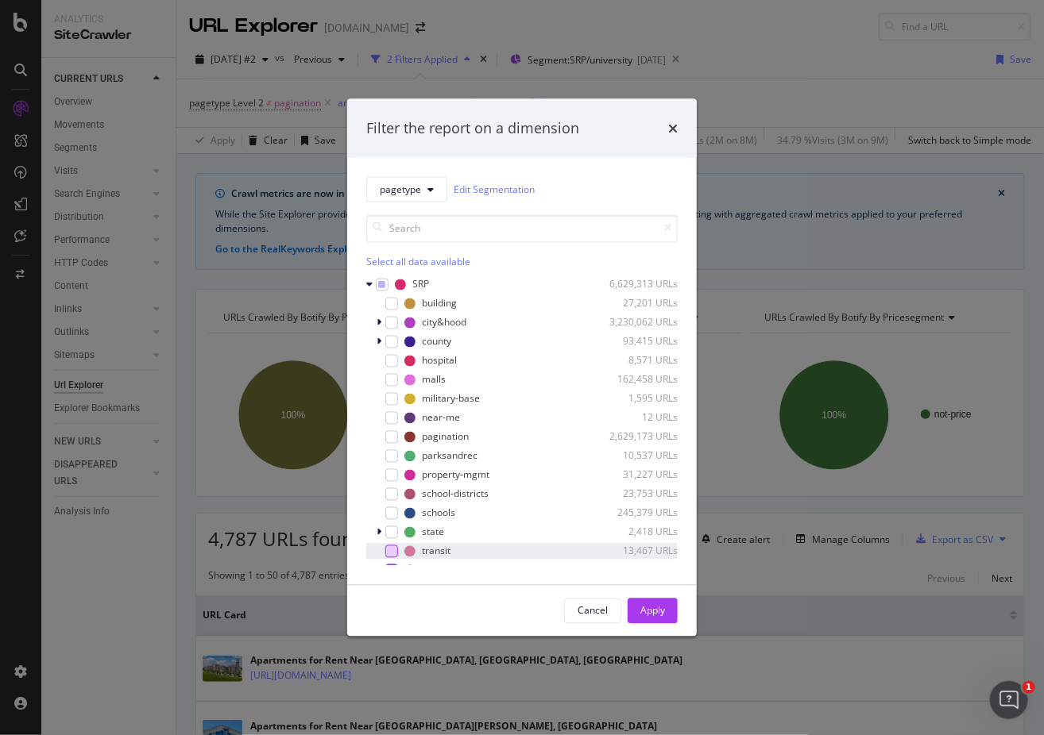
click at [391, 552] on div "modal" at bounding box center [391, 551] width 13 height 13
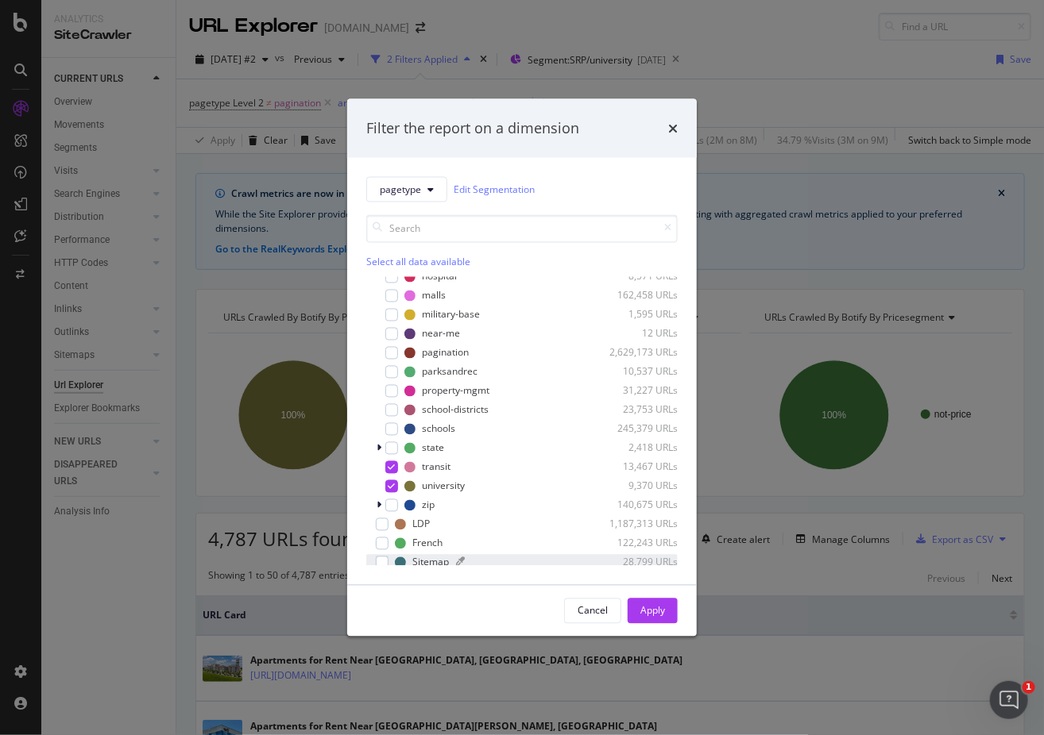
scroll to position [159, 0]
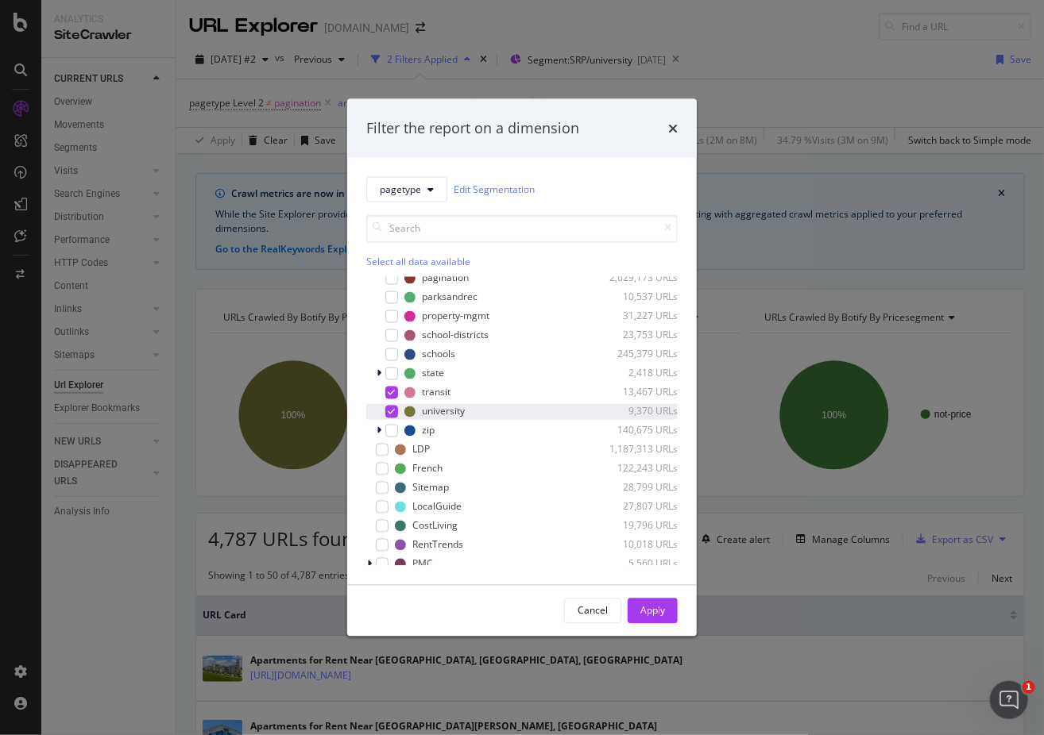
click at [396, 414] on div "modal" at bounding box center [391, 411] width 13 height 13
click at [657, 607] on div "Apply" at bounding box center [652, 611] width 25 height 14
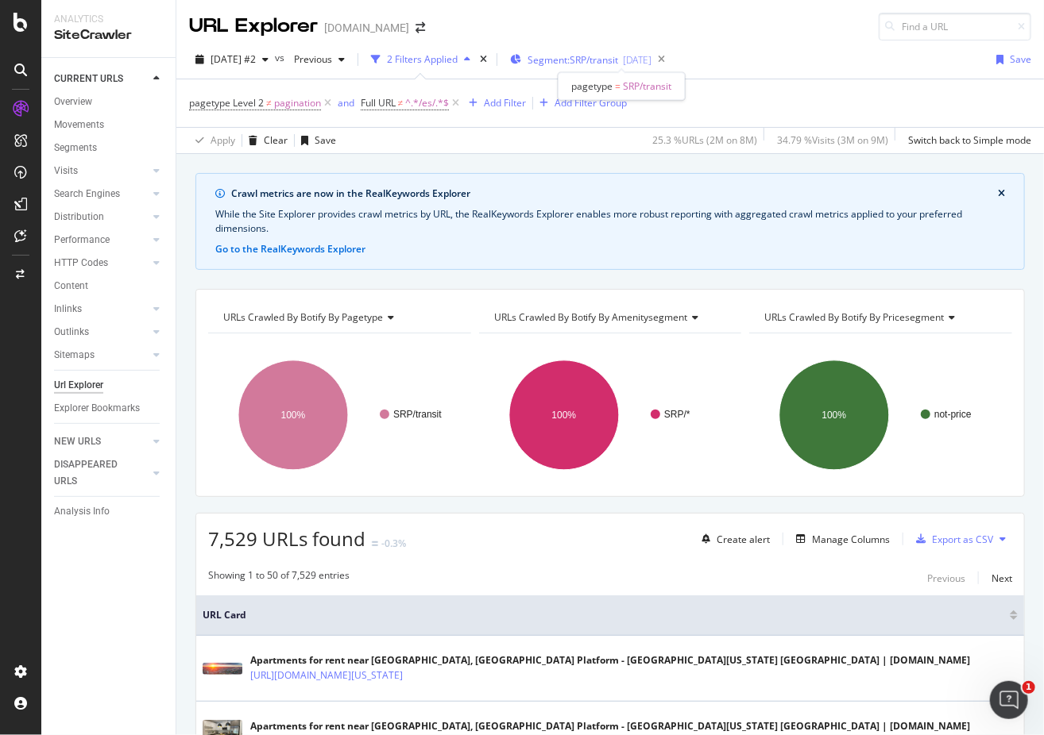
click at [618, 56] on span "Segment: SRP/transit" at bounding box center [572, 60] width 91 height 14
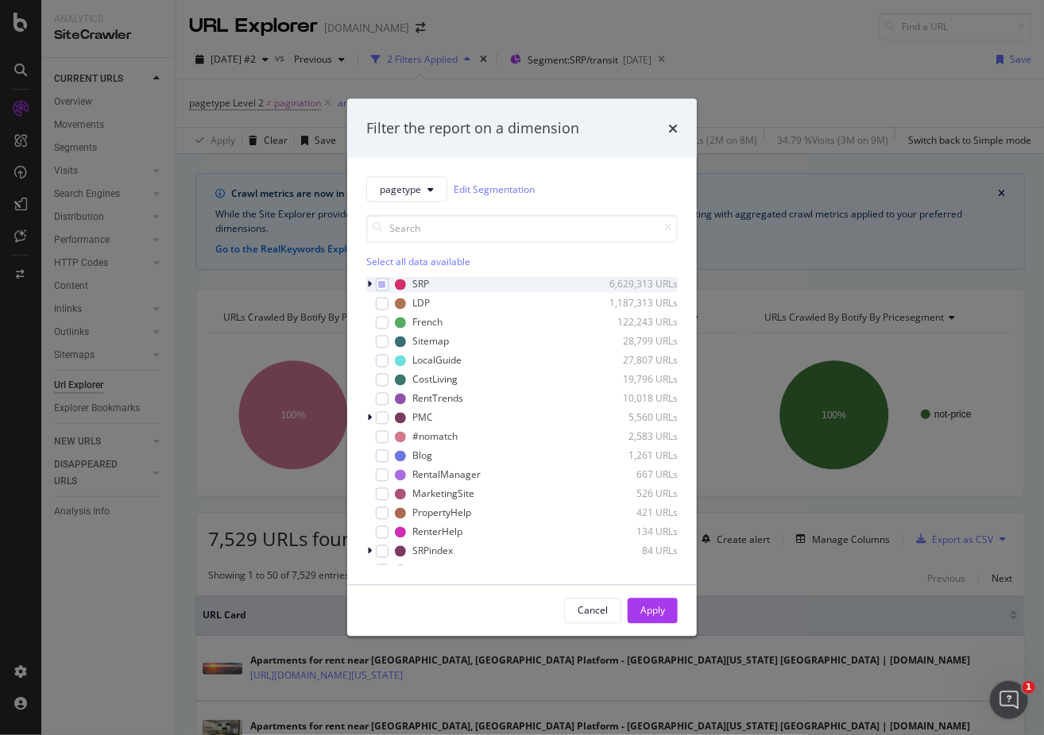
click at [369, 284] on icon "modal" at bounding box center [369, 285] width 5 height 10
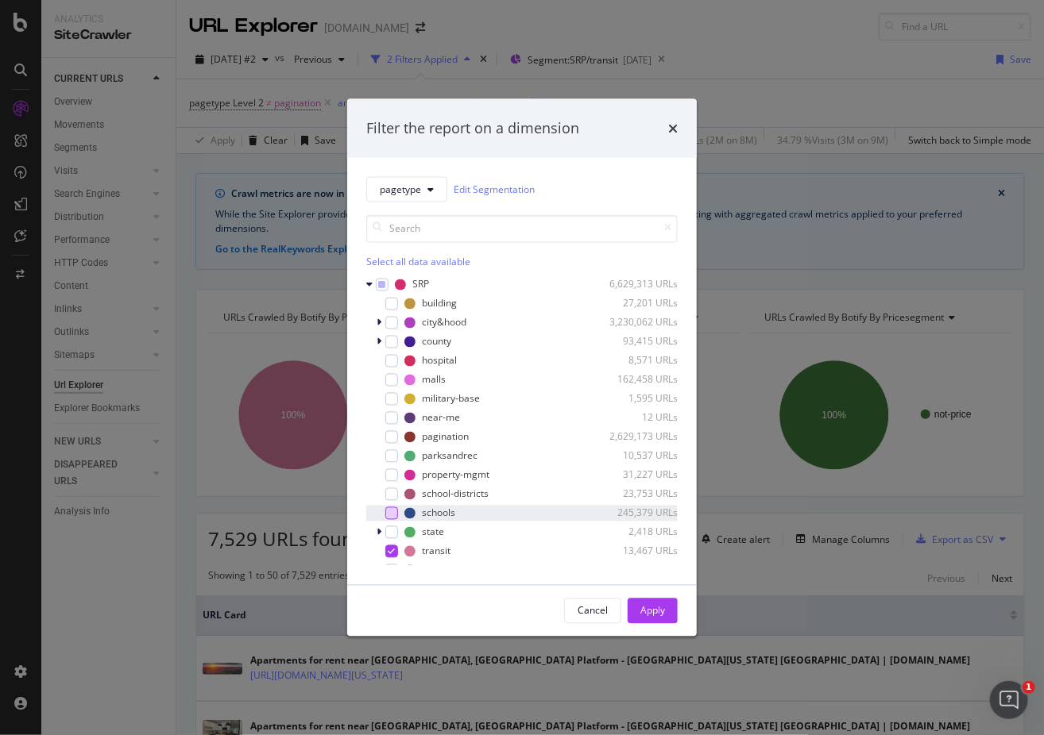
click at [390, 508] on div "modal" at bounding box center [391, 513] width 13 height 13
click at [393, 554] on icon "modal" at bounding box center [391, 551] width 7 height 8
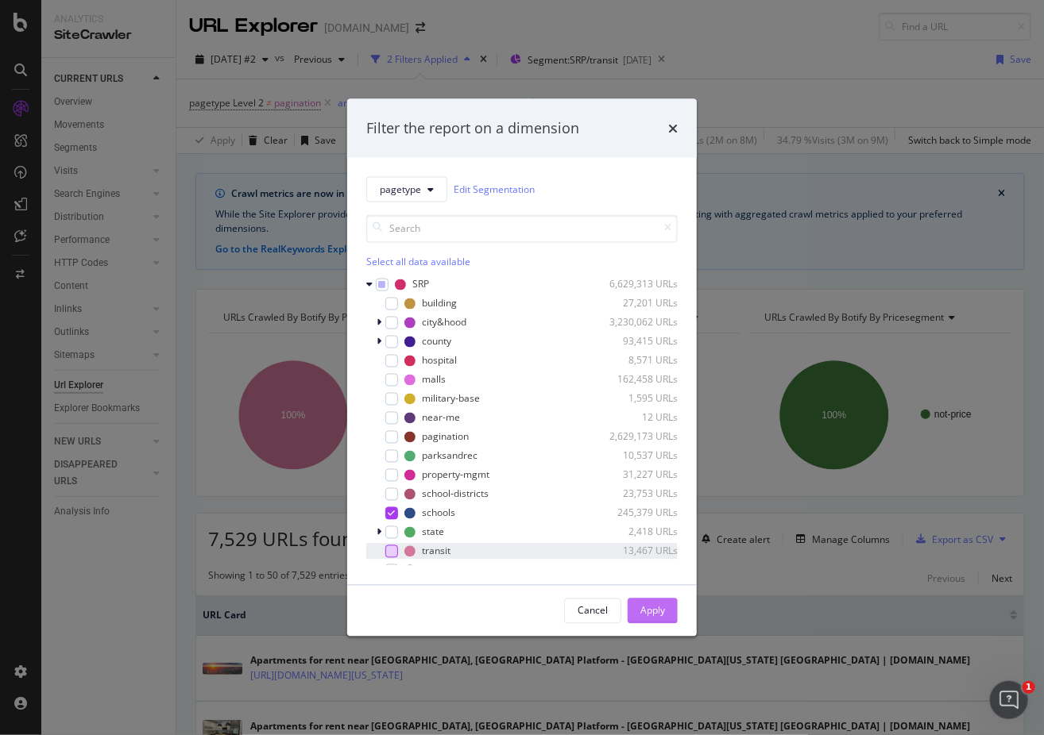
click at [663, 614] on div "Apply" at bounding box center [652, 611] width 25 height 14
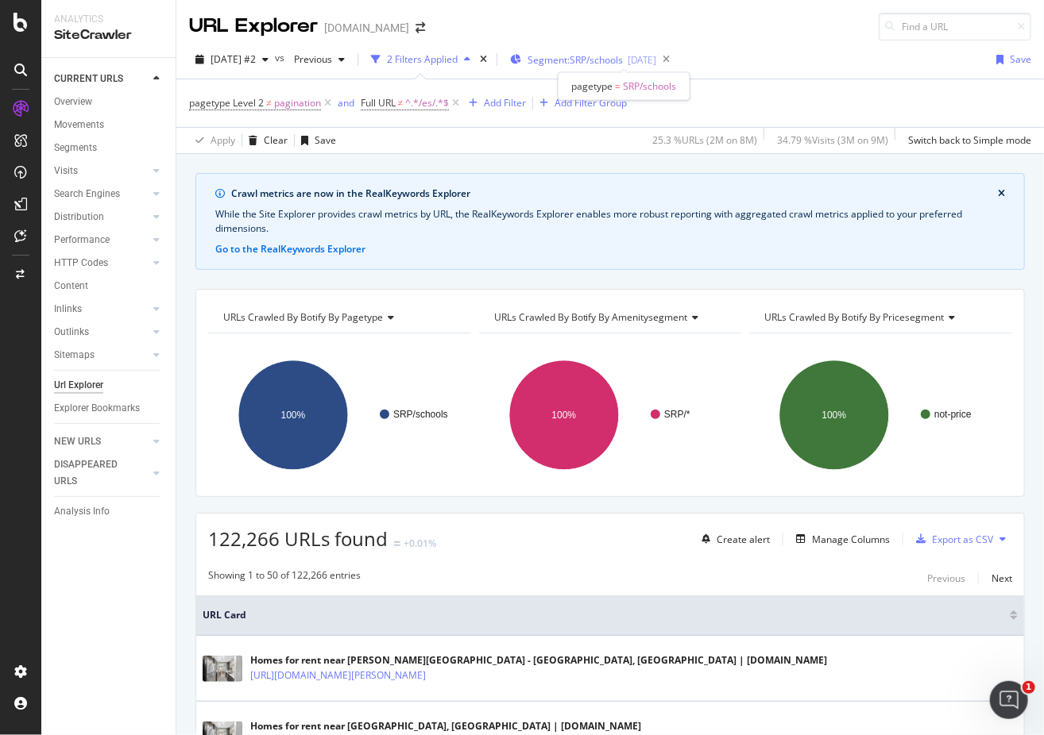
click at [601, 63] on span "Segment: SRP/schools" at bounding box center [574, 60] width 95 height 14
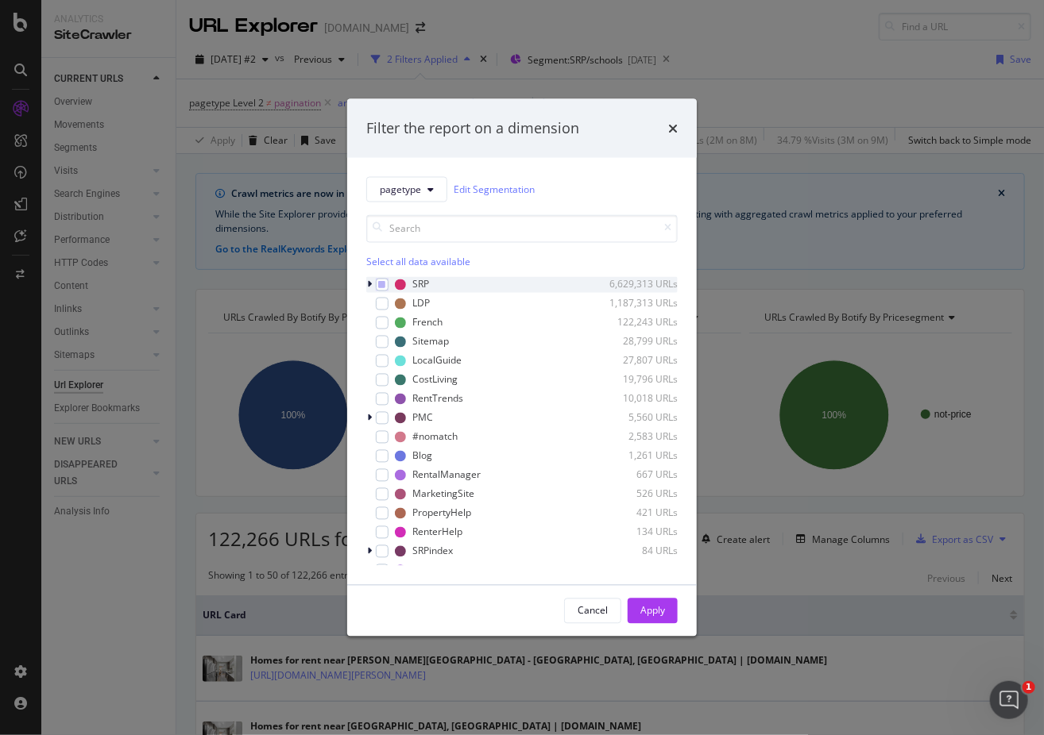
click at [370, 284] on icon "modal" at bounding box center [369, 285] width 5 height 10
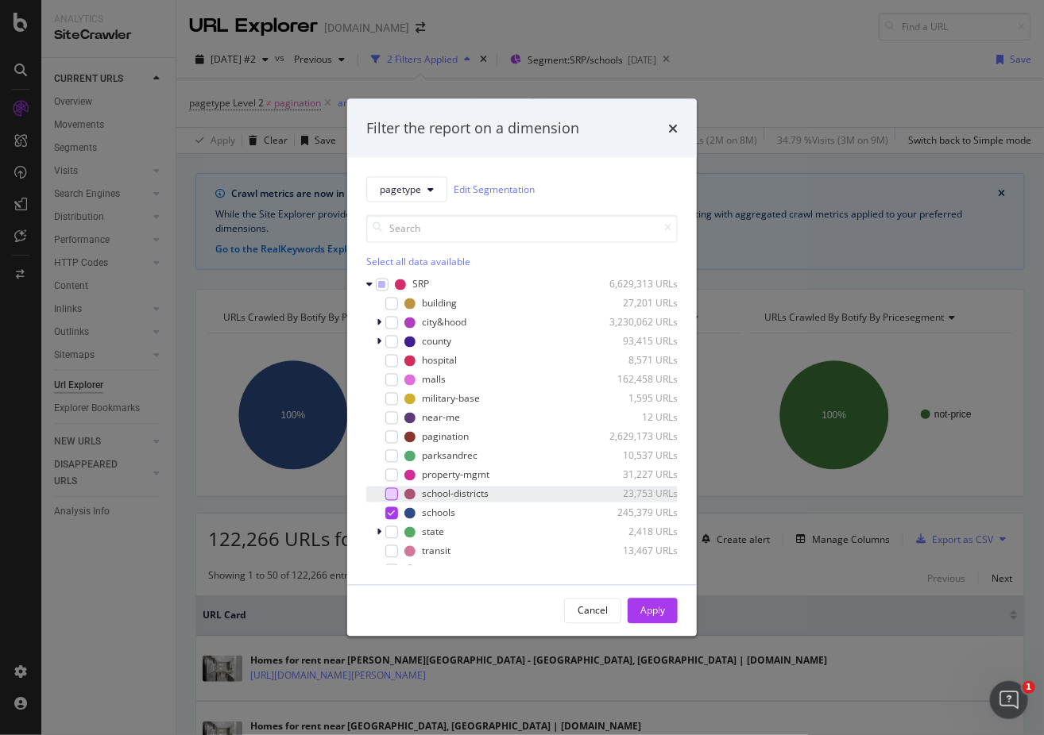
click at [392, 496] on div "modal" at bounding box center [391, 494] width 13 height 13
click at [388, 514] on icon "modal" at bounding box center [391, 513] width 7 height 8
click at [667, 612] on button "Apply" at bounding box center [652, 610] width 50 height 25
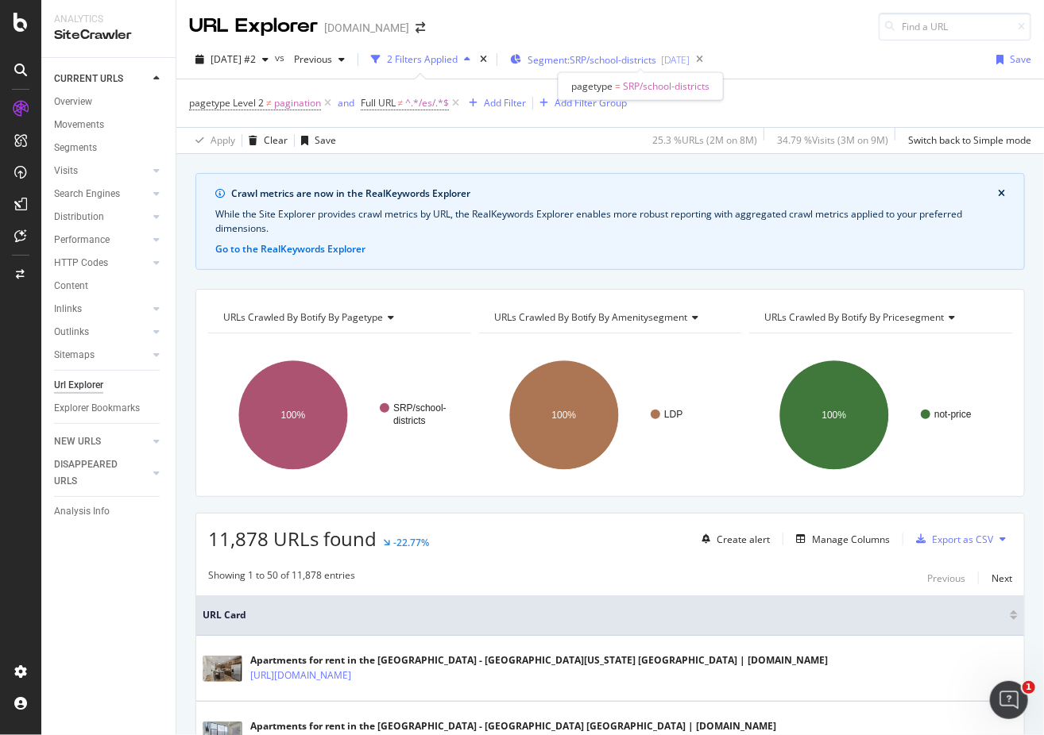
click at [573, 59] on span "Segment: SRP/school-districts" at bounding box center [591, 60] width 129 height 14
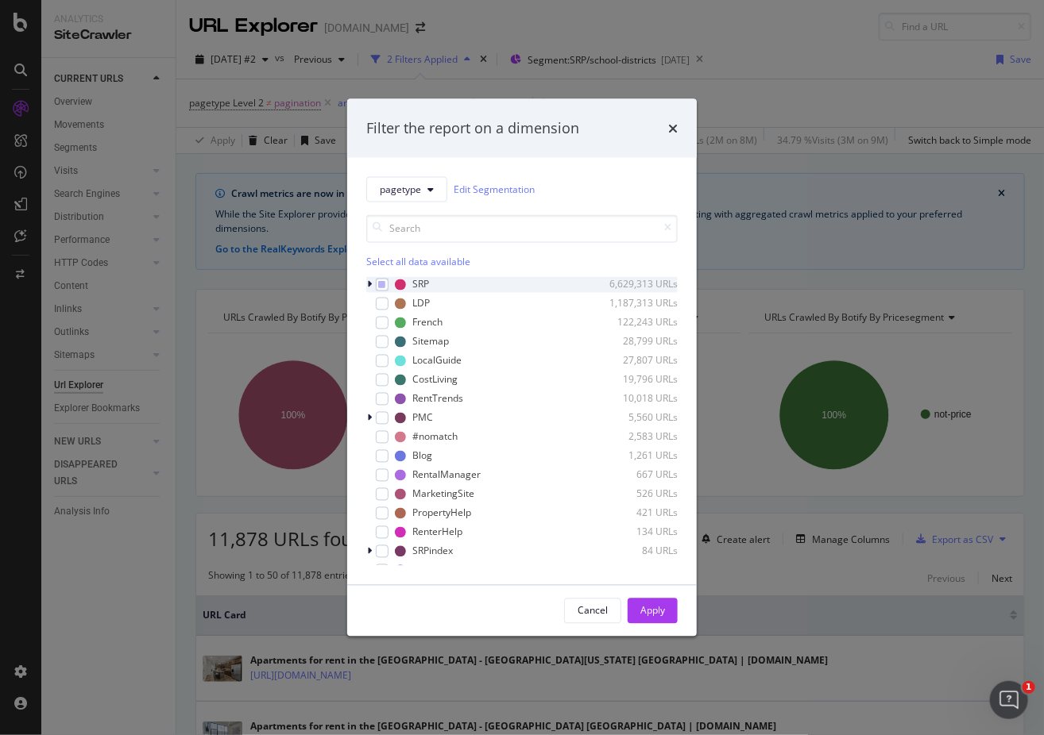
click at [369, 286] on icon "modal" at bounding box center [369, 285] width 5 height 10
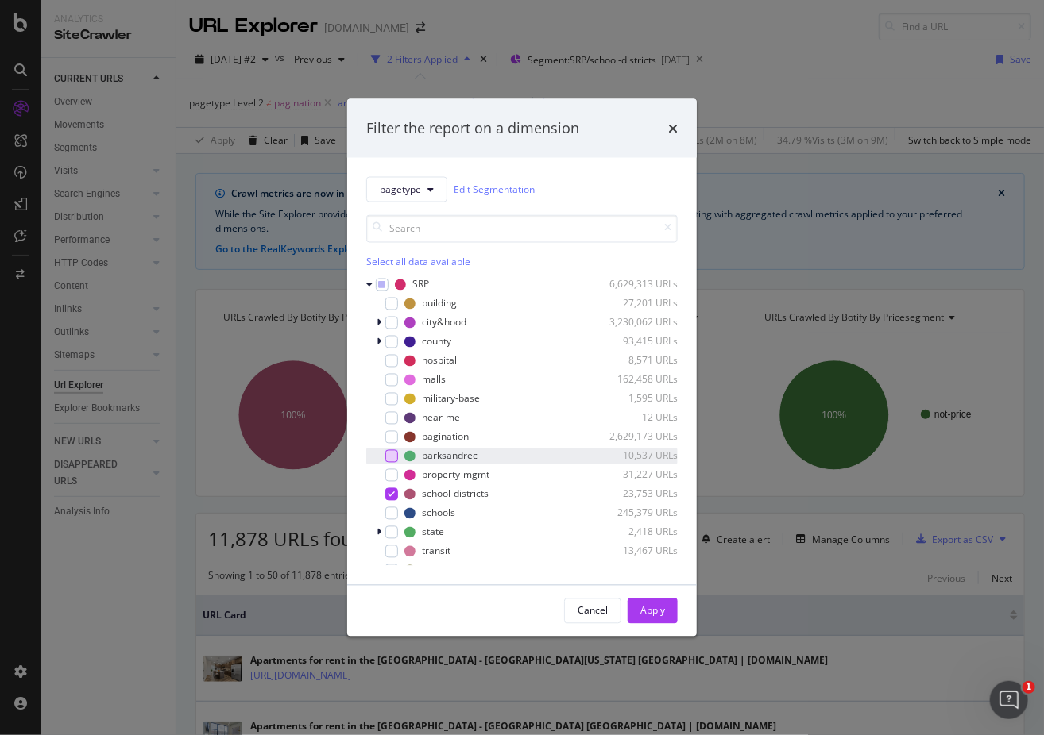
click at [390, 455] on div "modal" at bounding box center [391, 456] width 13 height 13
drag, startPoint x: 388, startPoint y: 492, endPoint x: 403, endPoint y: 498, distance: 16.8
click at [388, 492] on div "modal" at bounding box center [391, 494] width 13 height 13
click at [656, 605] on div "Apply" at bounding box center [652, 611] width 25 height 14
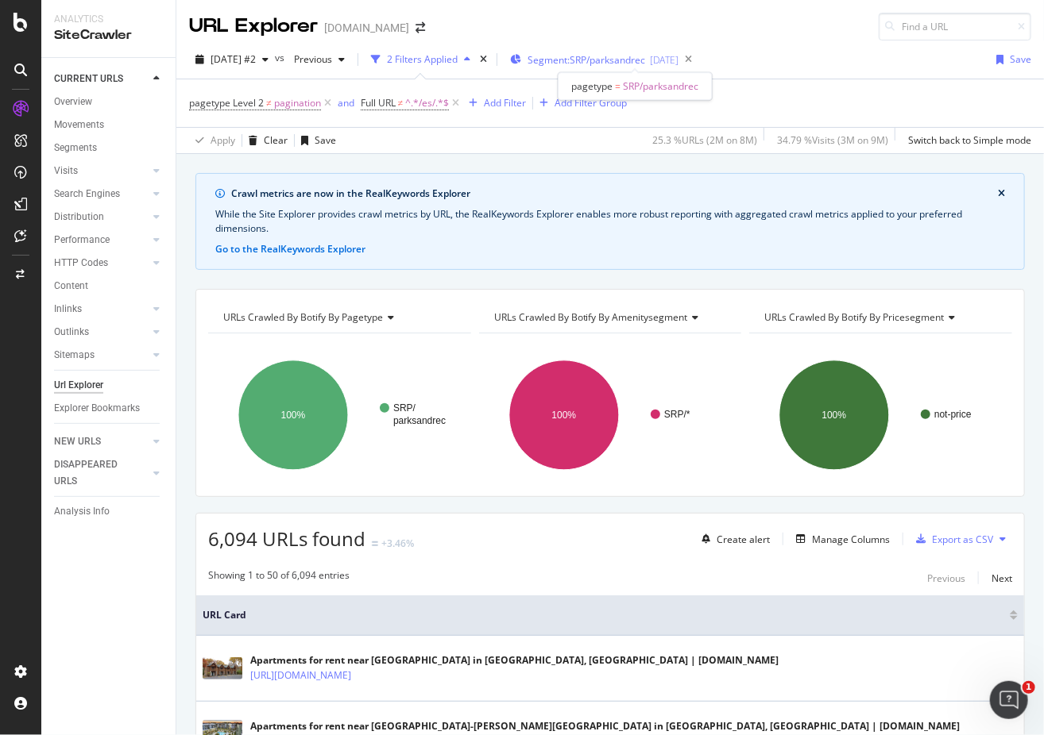
click at [645, 54] on span "Segment: SRP/parksandrec" at bounding box center [586, 60] width 118 height 14
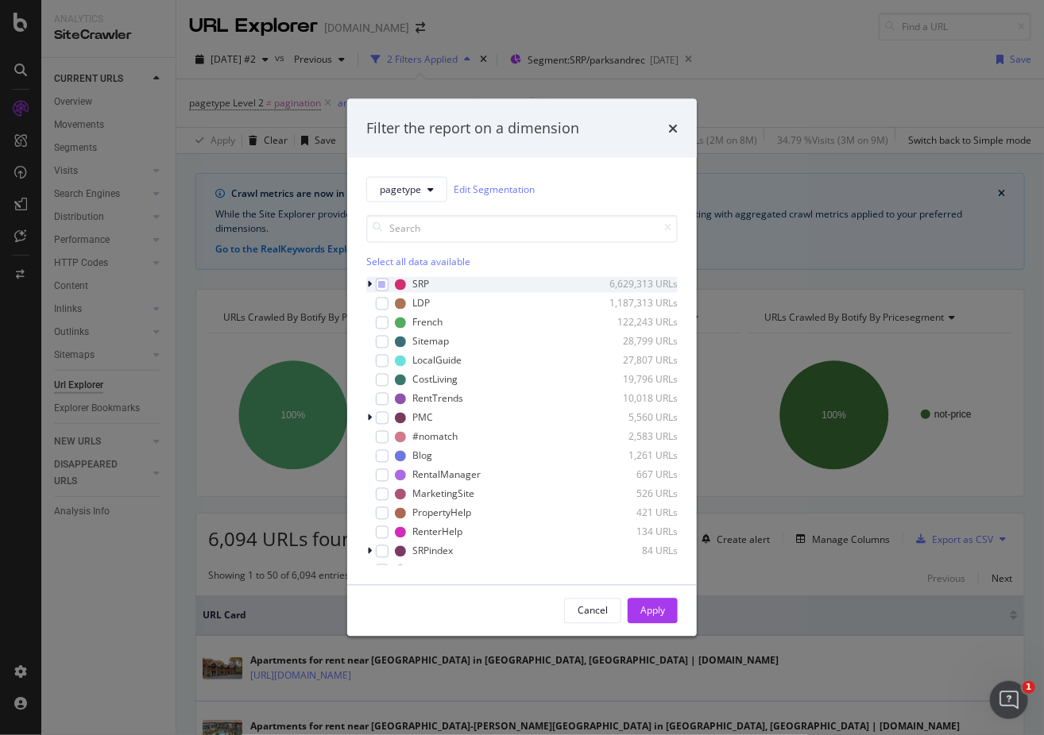
click at [366, 287] on div "modal" at bounding box center [371, 284] width 10 height 16
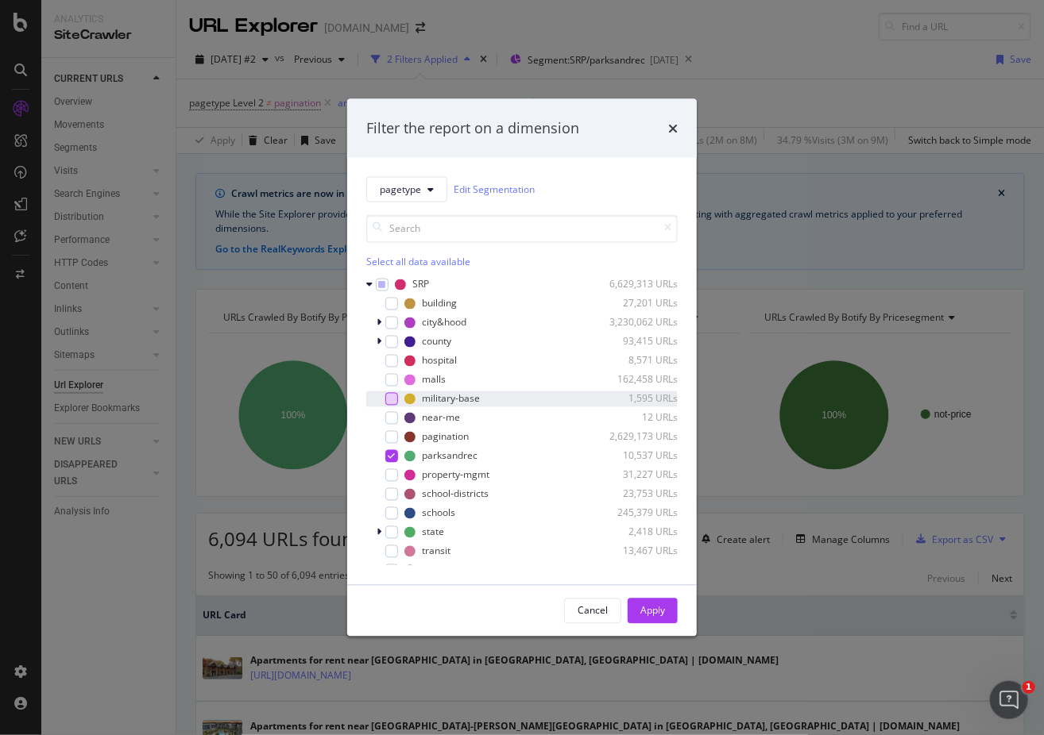
click at [394, 398] on div "modal" at bounding box center [391, 398] width 13 height 13
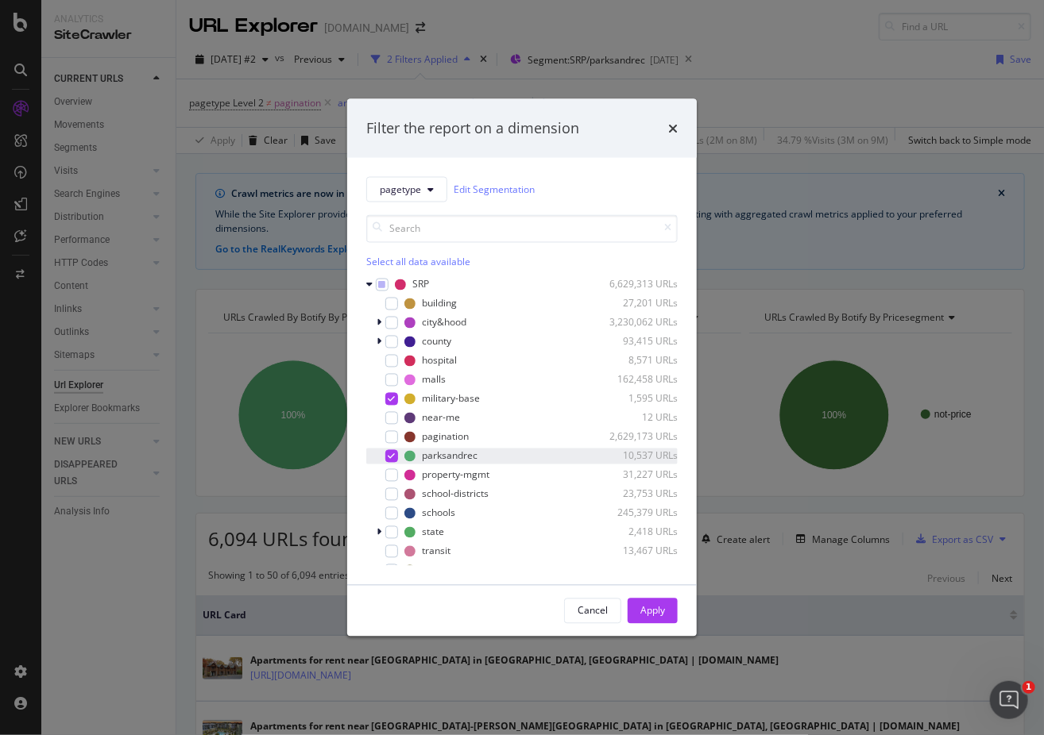
click at [388, 457] on icon "modal" at bounding box center [391, 456] width 7 height 8
click at [650, 612] on div "Apply" at bounding box center [652, 611] width 25 height 14
